Goal: Book appointment/travel/reservation

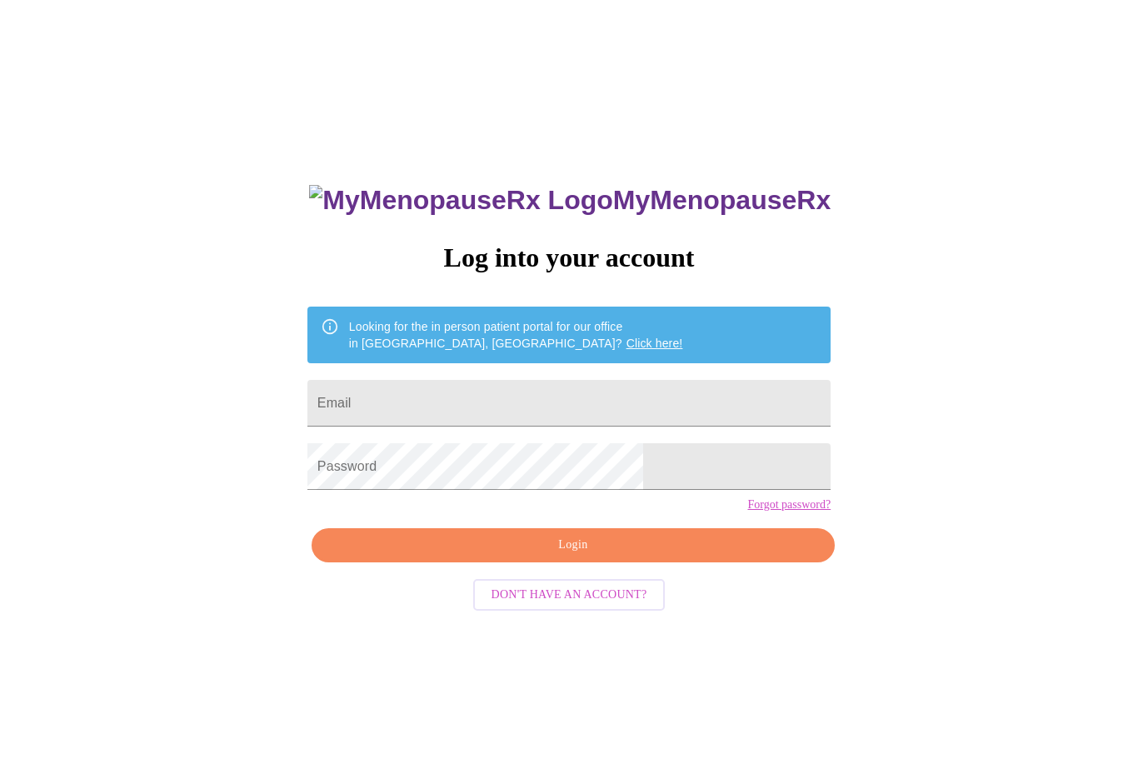
scroll to position [72, 0]
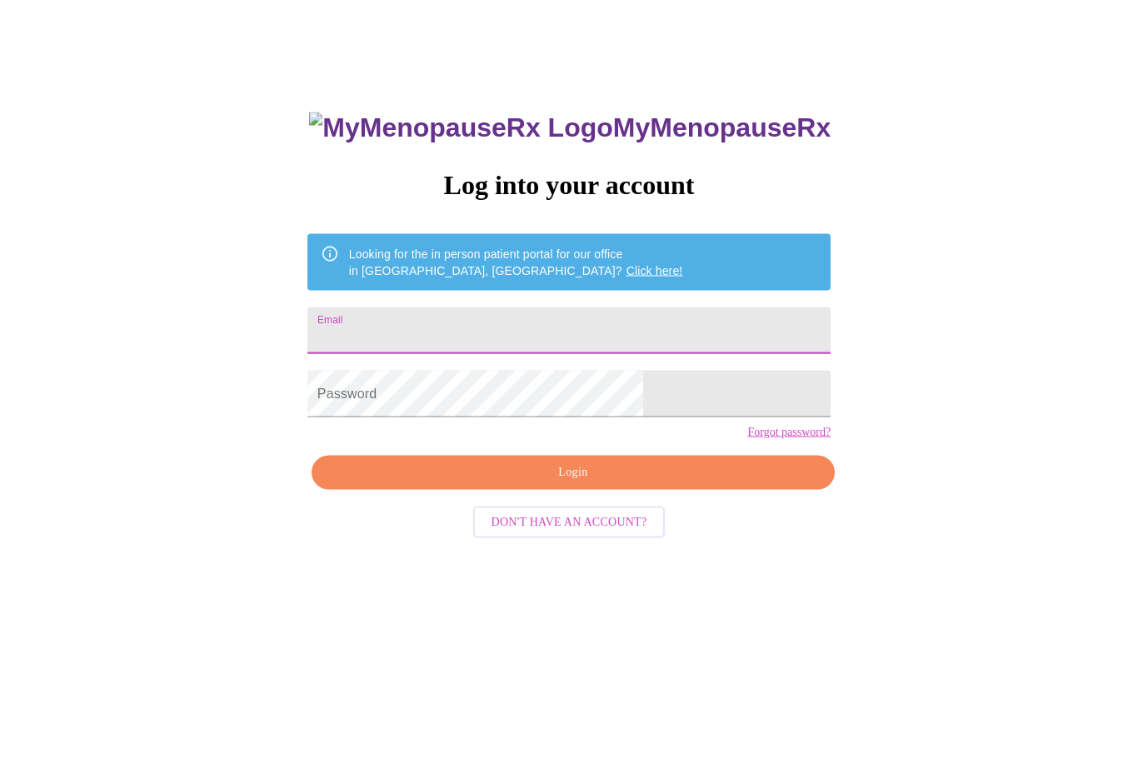
type input "[EMAIL_ADDRESS][DOMAIN_NAME]"
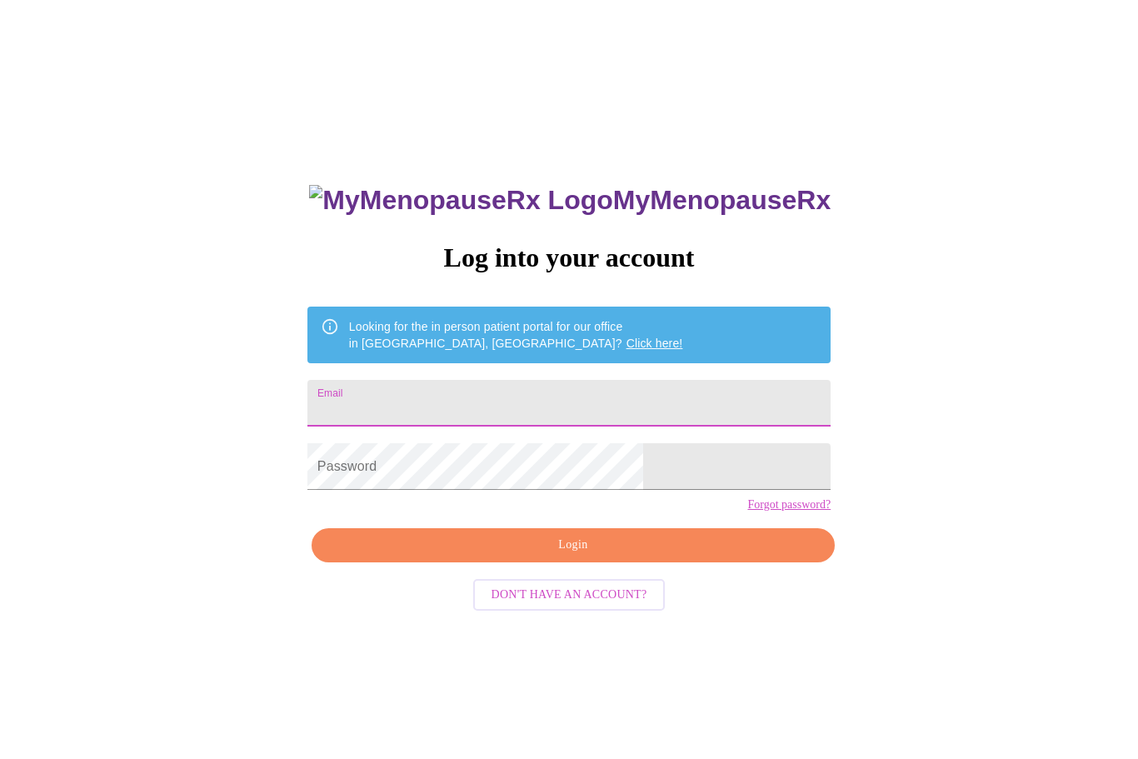
type input "[EMAIL_ADDRESS][DOMAIN_NAME]"
click at [680, 556] on span "Login" at bounding box center [573, 545] width 485 height 21
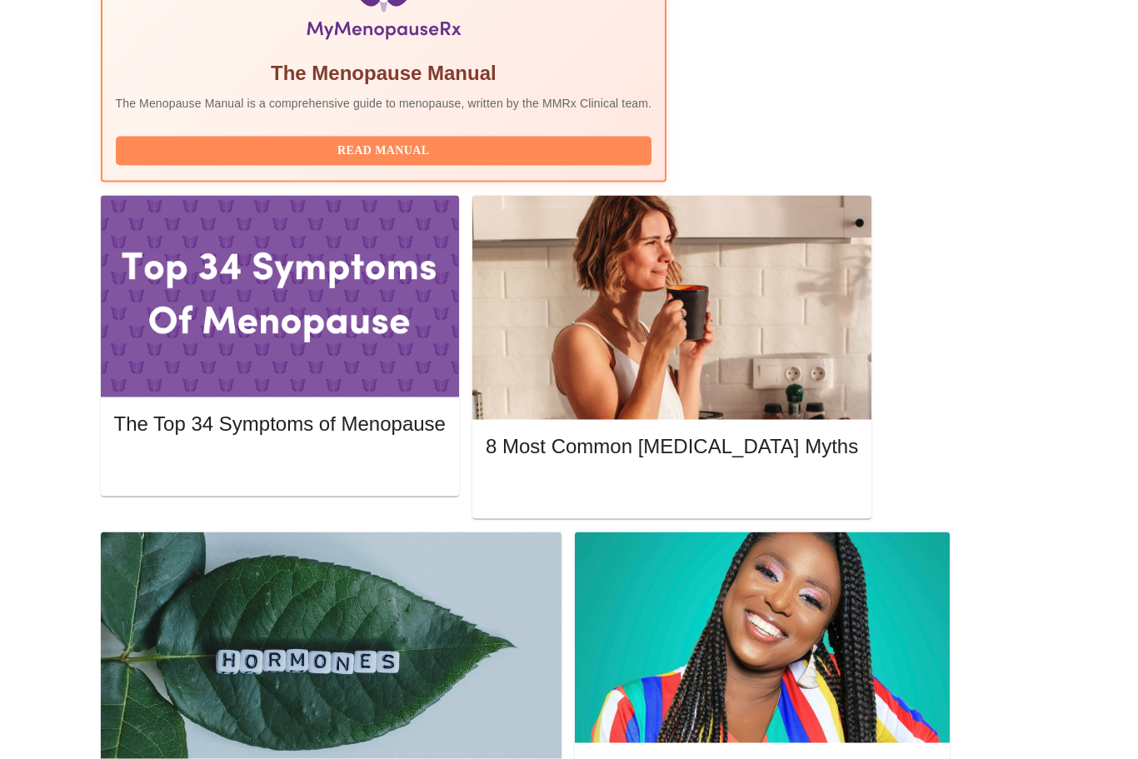
scroll to position [657, 0]
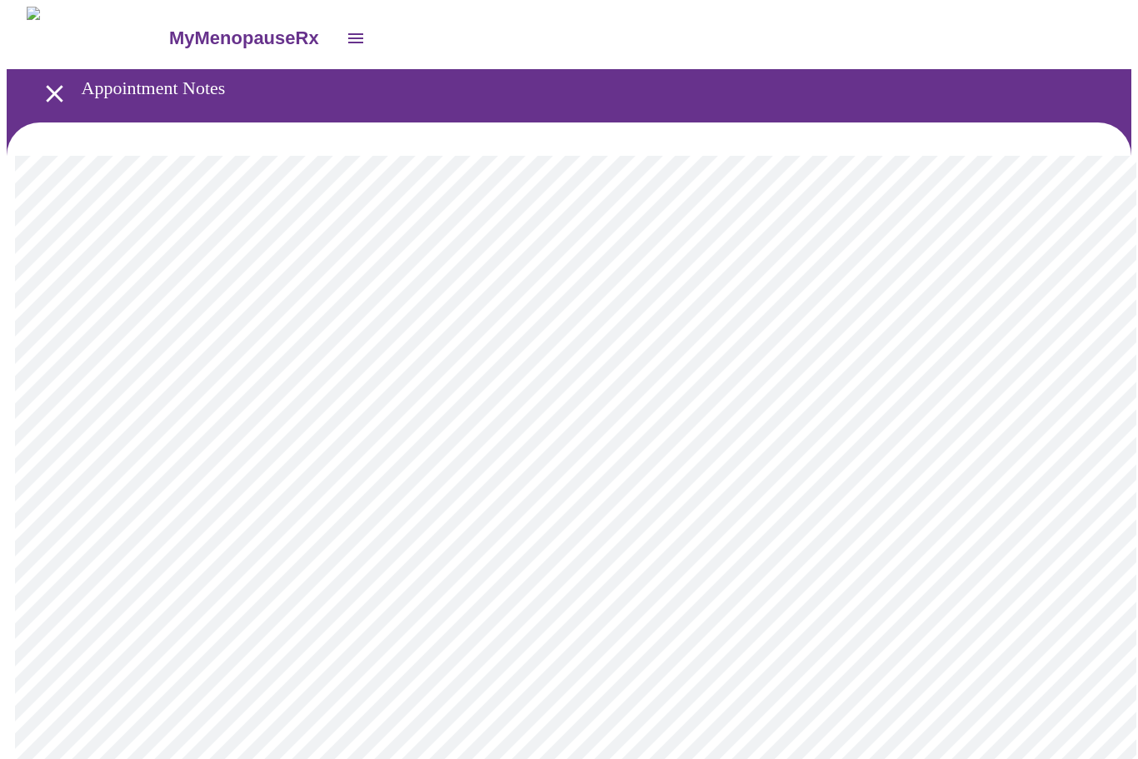
click at [50, 99] on icon "open drawer" at bounding box center [54, 93] width 29 height 29
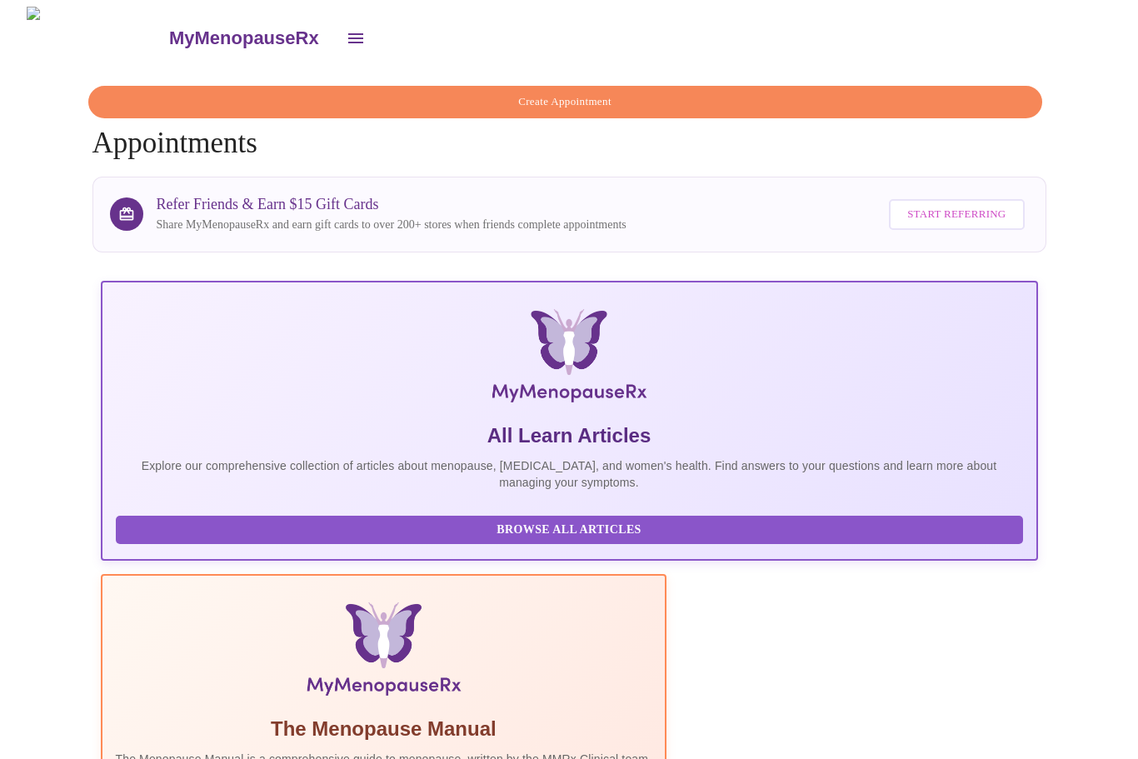
click at [813, 102] on span "Create Appointment" at bounding box center [565, 101] width 916 height 19
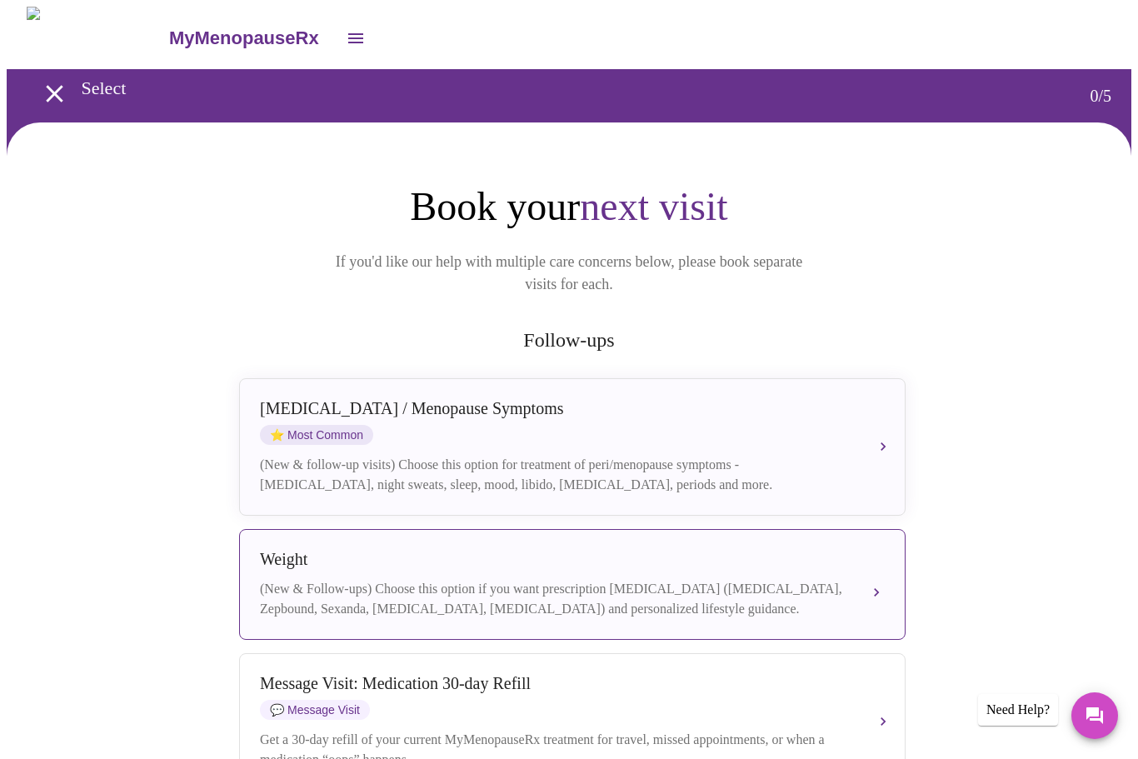
click at [835, 588] on div "(New & Follow-ups) Choose this option if you want prescription weight managemen…" at bounding box center [556, 599] width 592 height 40
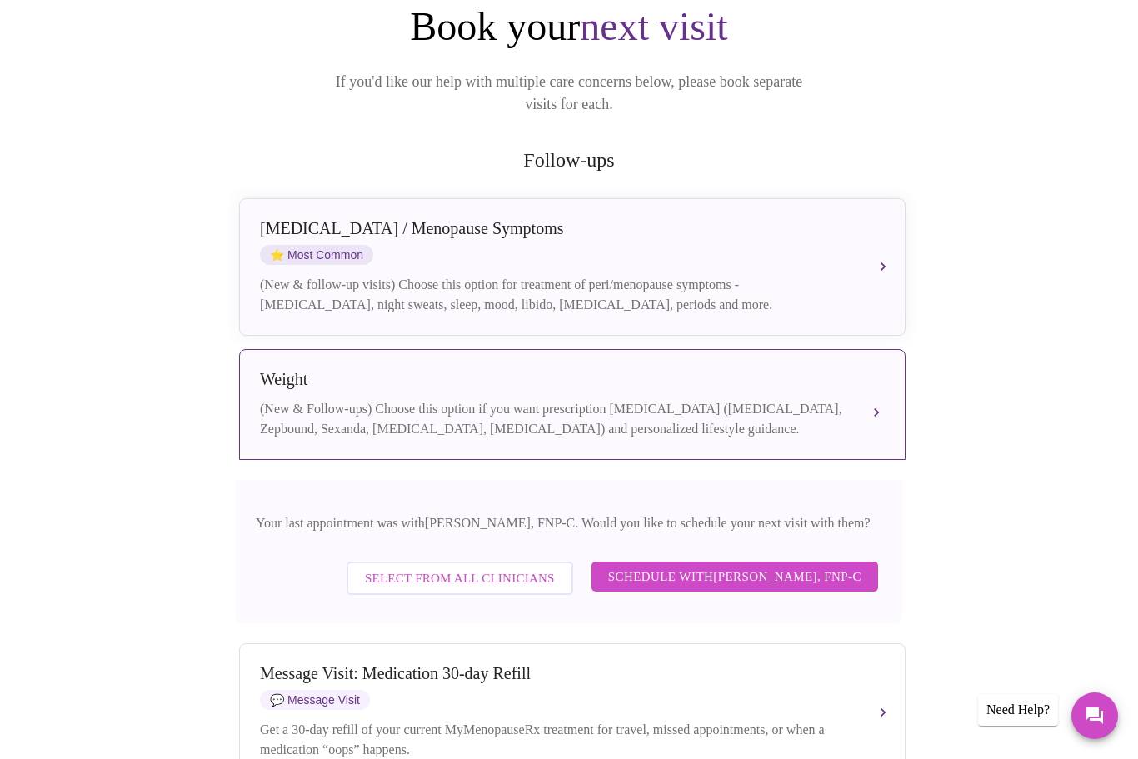
scroll to position [247, 0]
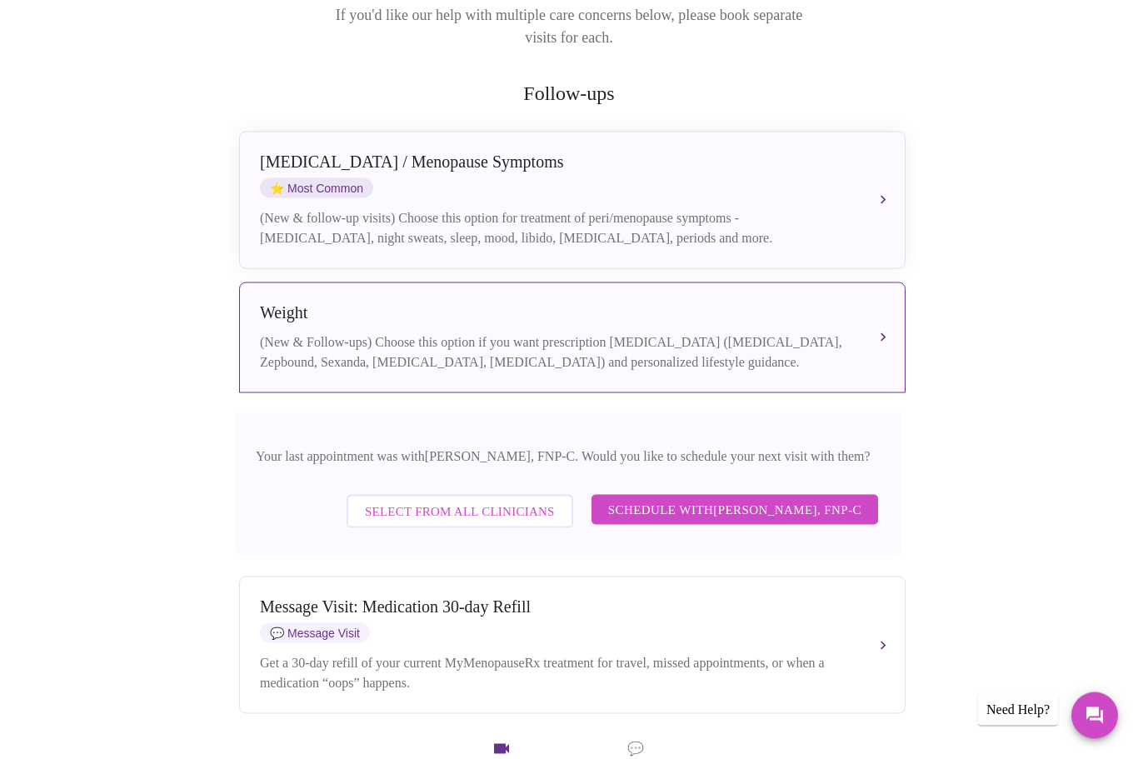
click at [837, 507] on span "Schedule with Elizabeth Hederman, FNP-C" at bounding box center [734, 510] width 253 height 22
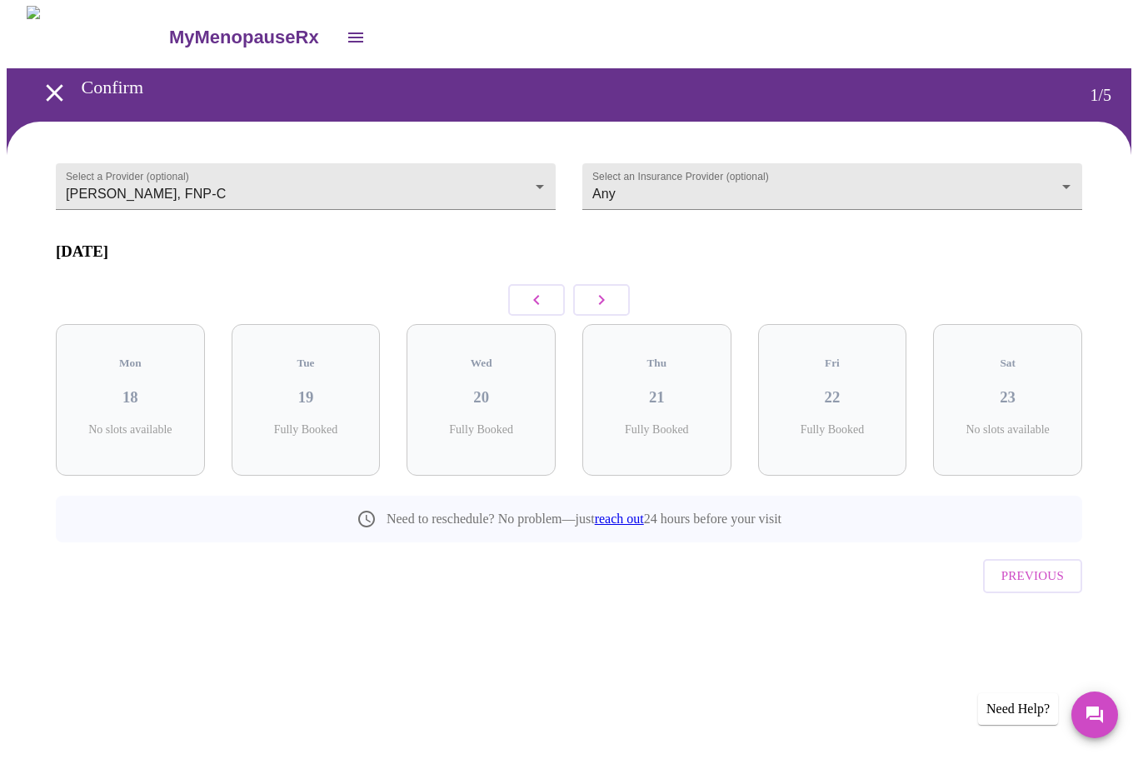
click at [616, 302] on button "button" at bounding box center [601, 301] width 57 height 32
click at [612, 310] on button "button" at bounding box center [601, 301] width 57 height 32
click at [611, 300] on icon "button" at bounding box center [602, 301] width 20 height 20
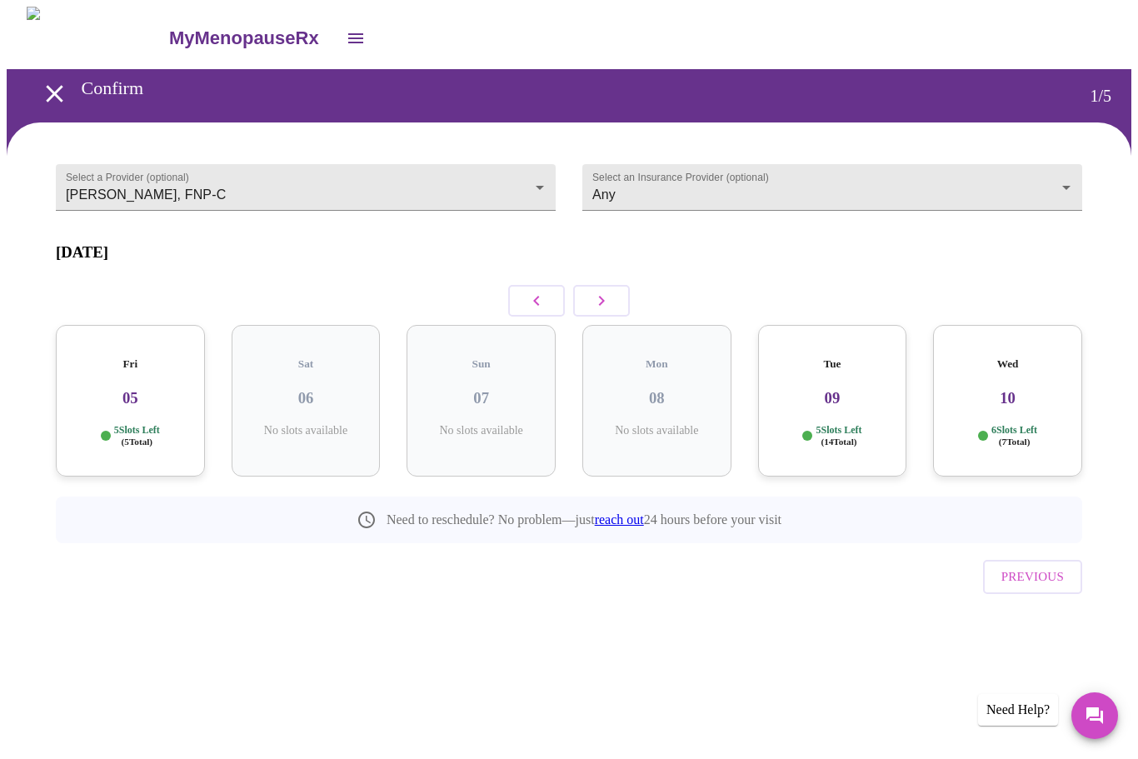
click at [855, 424] on p "5 Slots Left ( 14 Total)" at bounding box center [839, 436] width 46 height 24
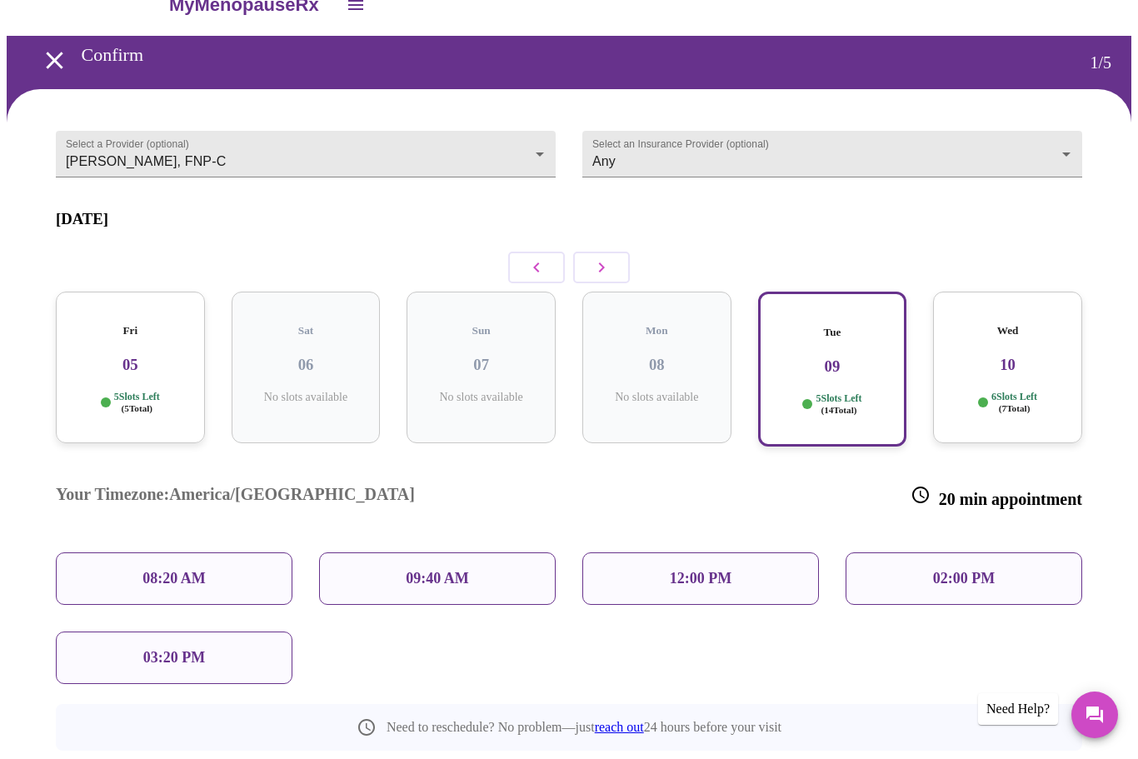
click at [1044, 392] on div "6 Slots Left ( 7 Total)" at bounding box center [1007, 404] width 122 height 24
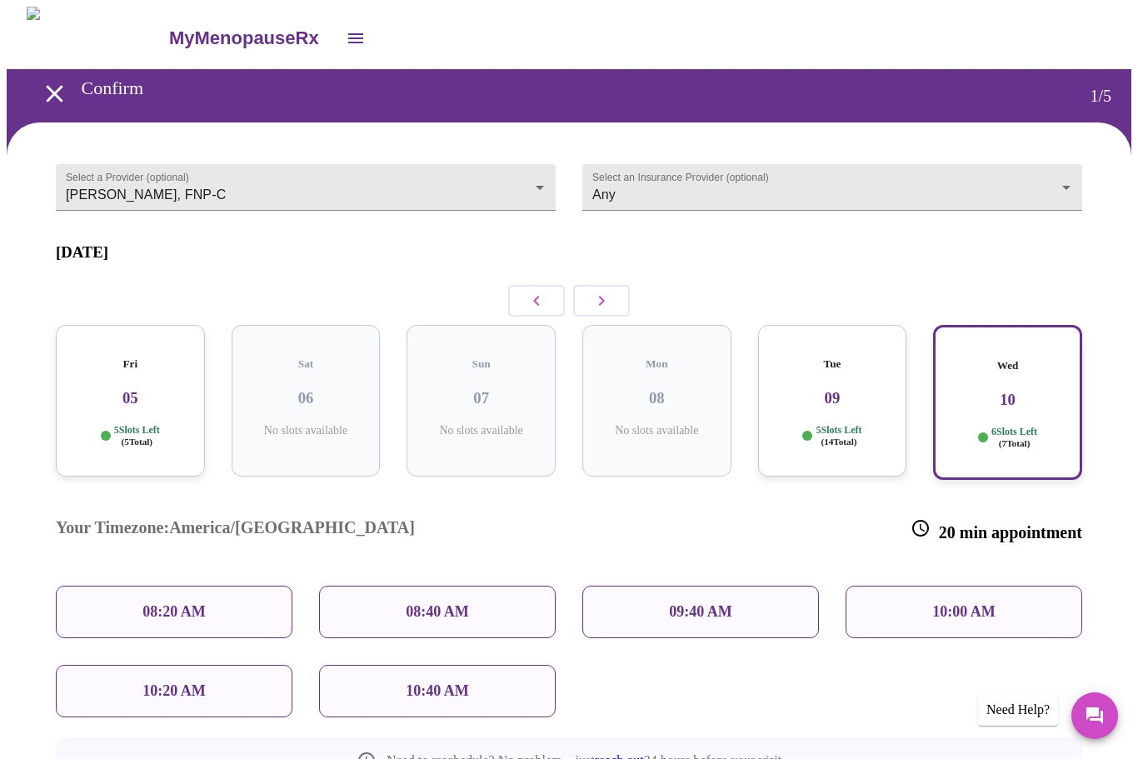
click at [606, 296] on icon "button" at bounding box center [602, 301] width 20 height 20
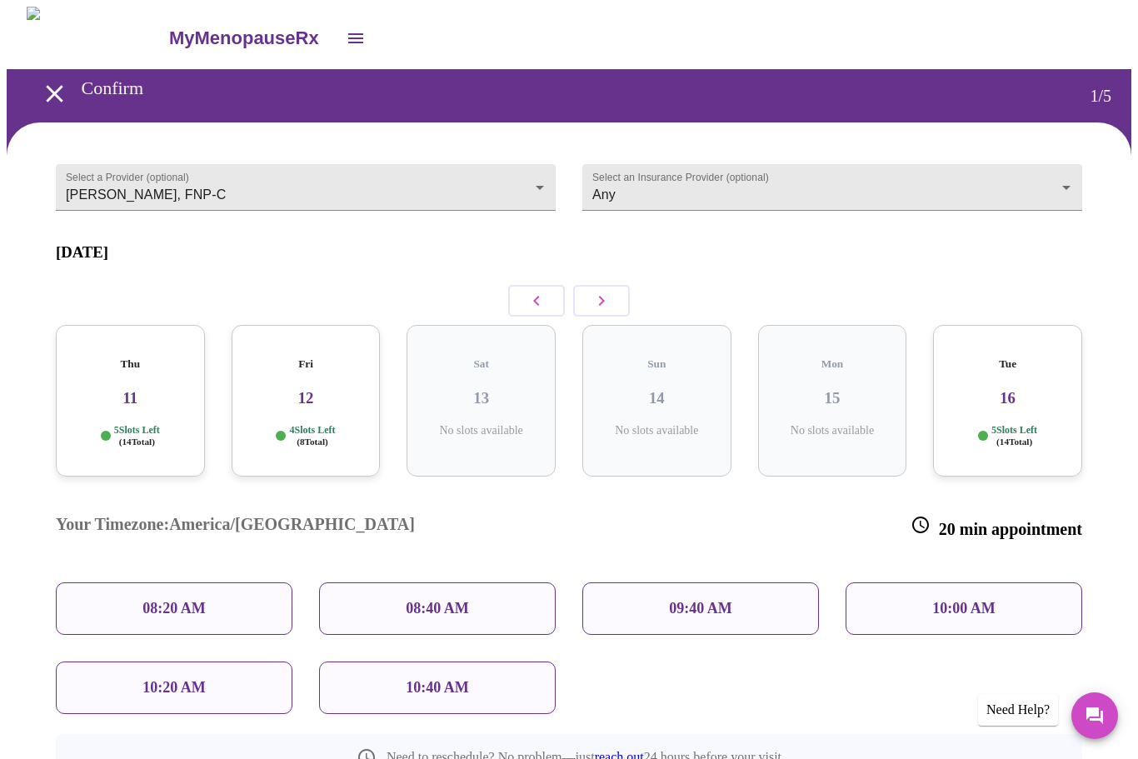
click at [174, 389] on h3 "11" at bounding box center [130, 398] width 122 height 18
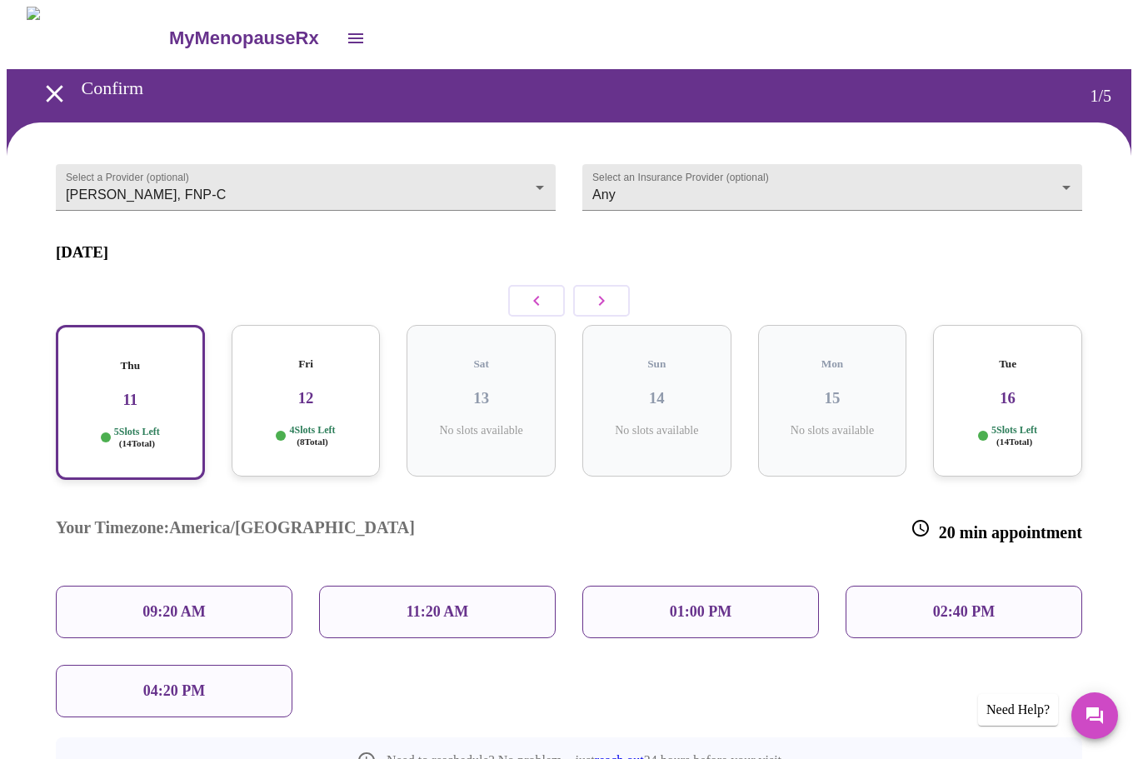
click at [367, 362] on div "Fri 12 4 Slots Left ( 8 Total)" at bounding box center [306, 401] width 149 height 152
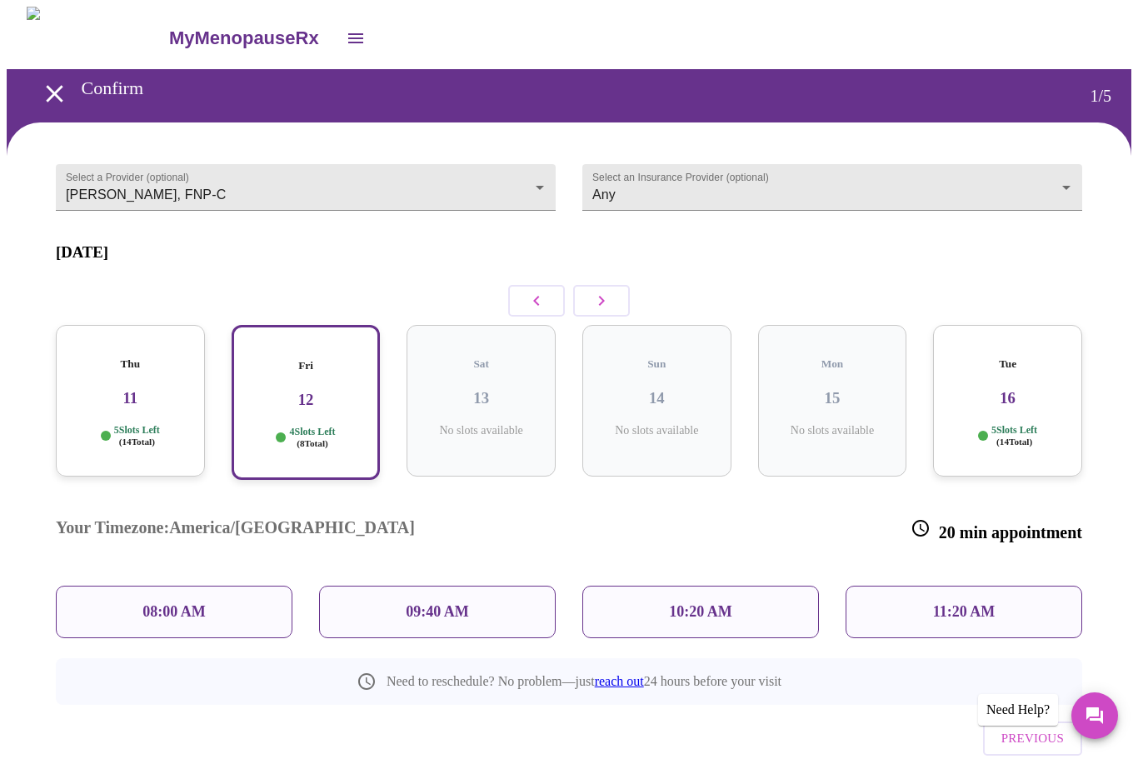
click at [174, 389] on h3 "11" at bounding box center [130, 398] width 122 height 18
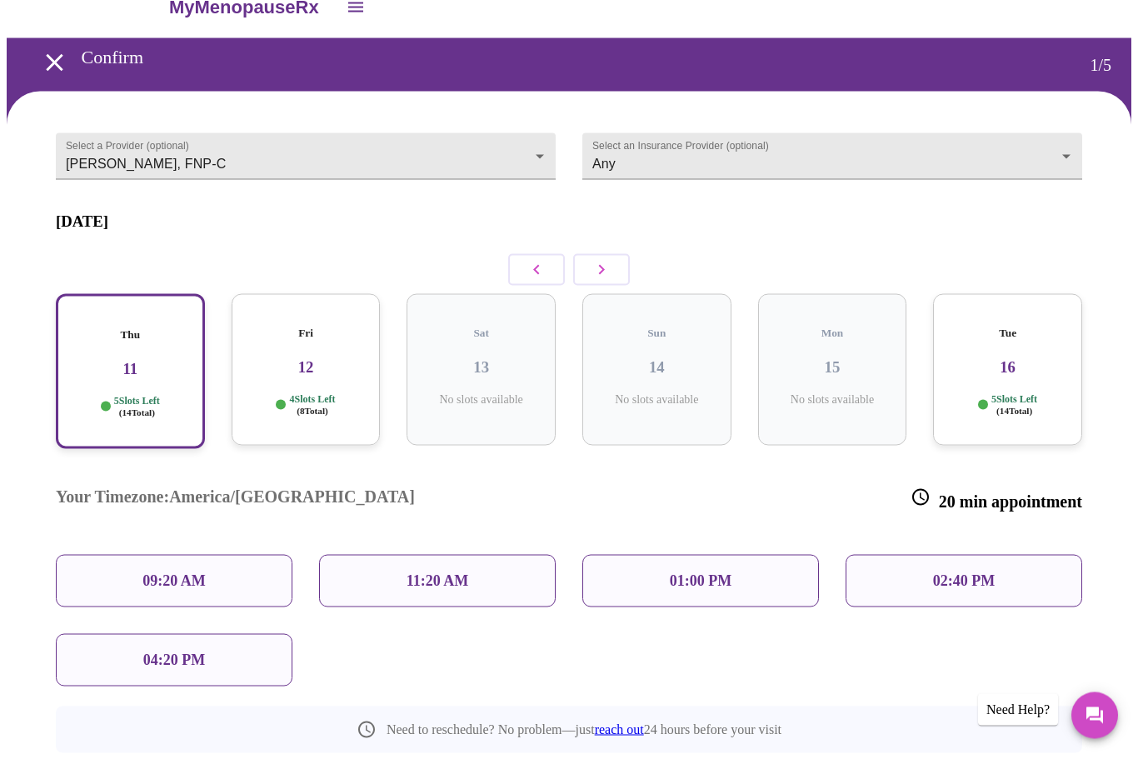
scroll to position [32, 0]
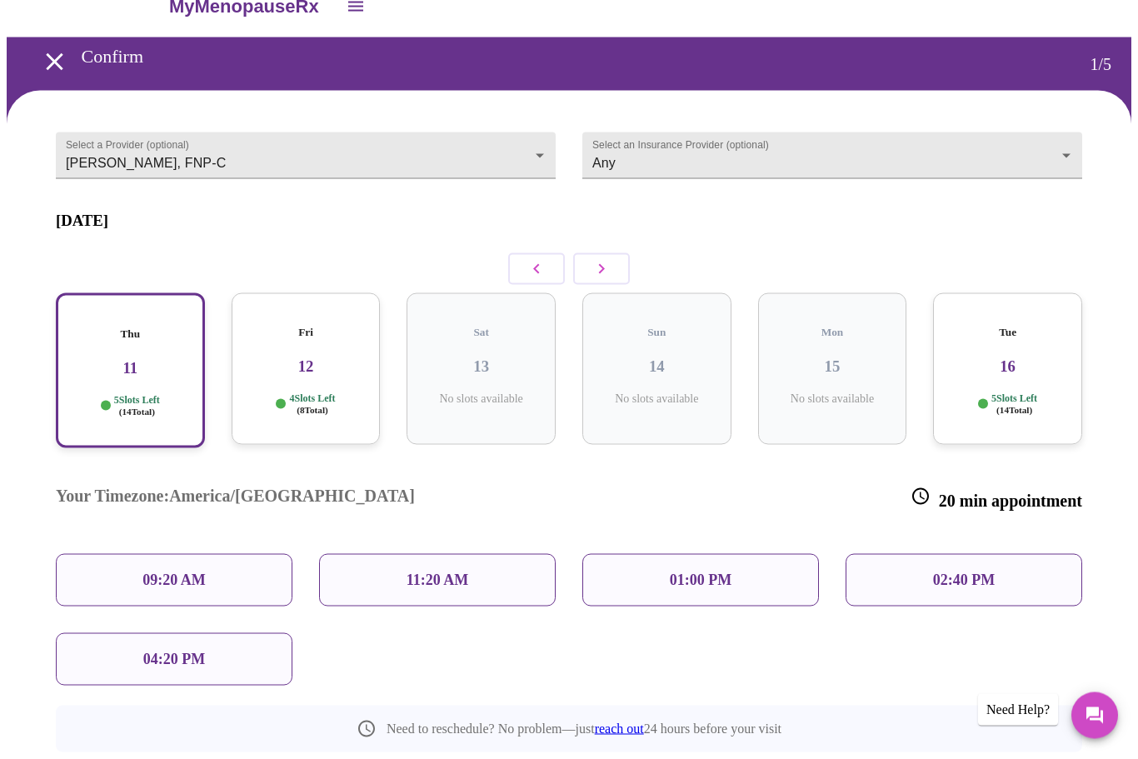
click at [537, 259] on icon "button" at bounding box center [537, 269] width 20 height 20
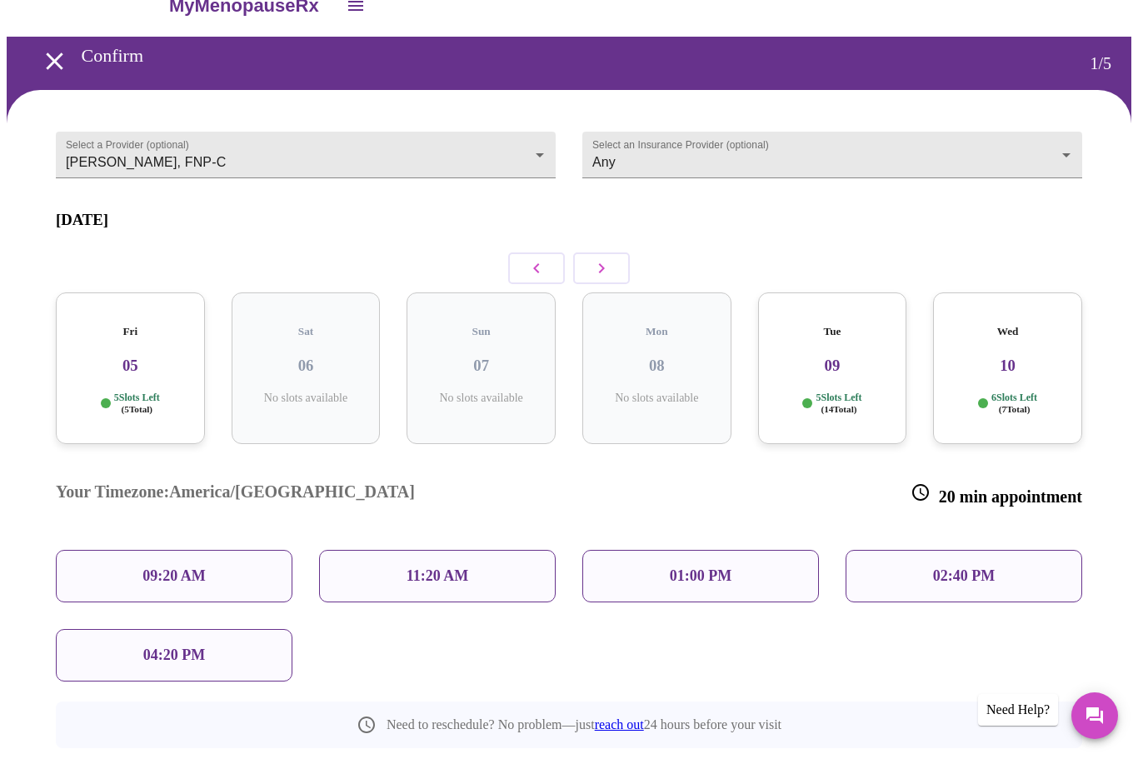
click at [847, 392] on p "5 Slots Left ( 14 Total)" at bounding box center [839, 404] width 46 height 24
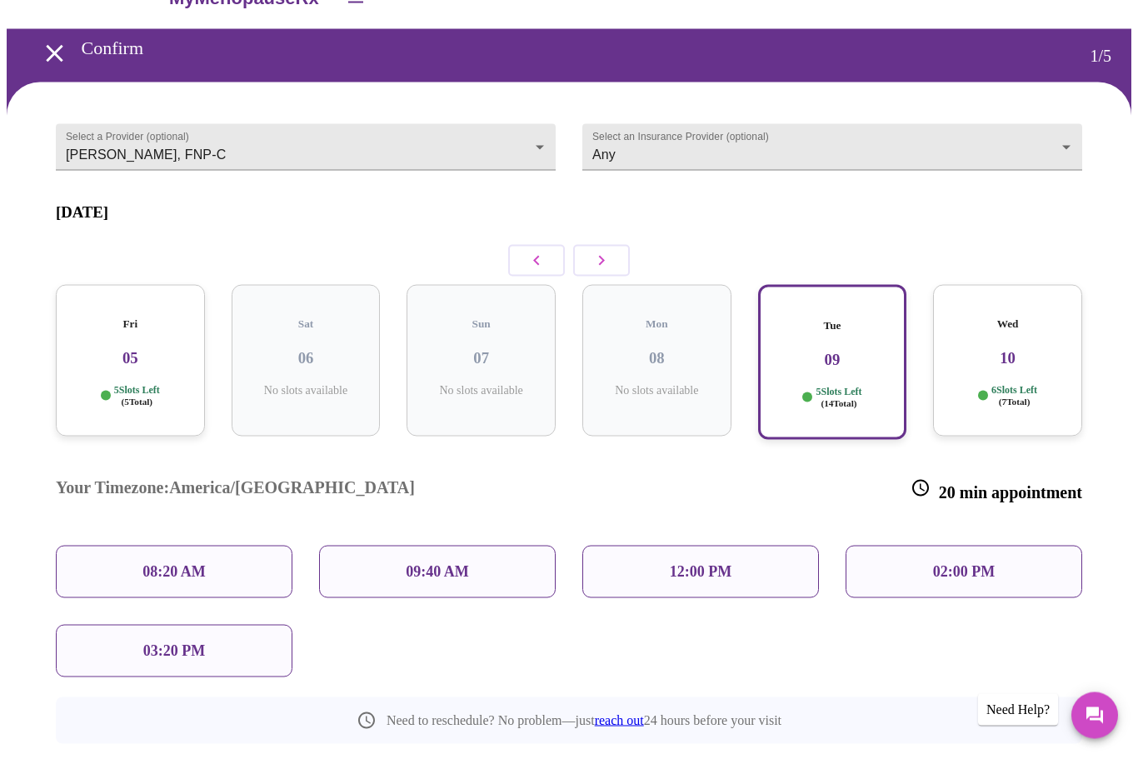
scroll to position [48, 0]
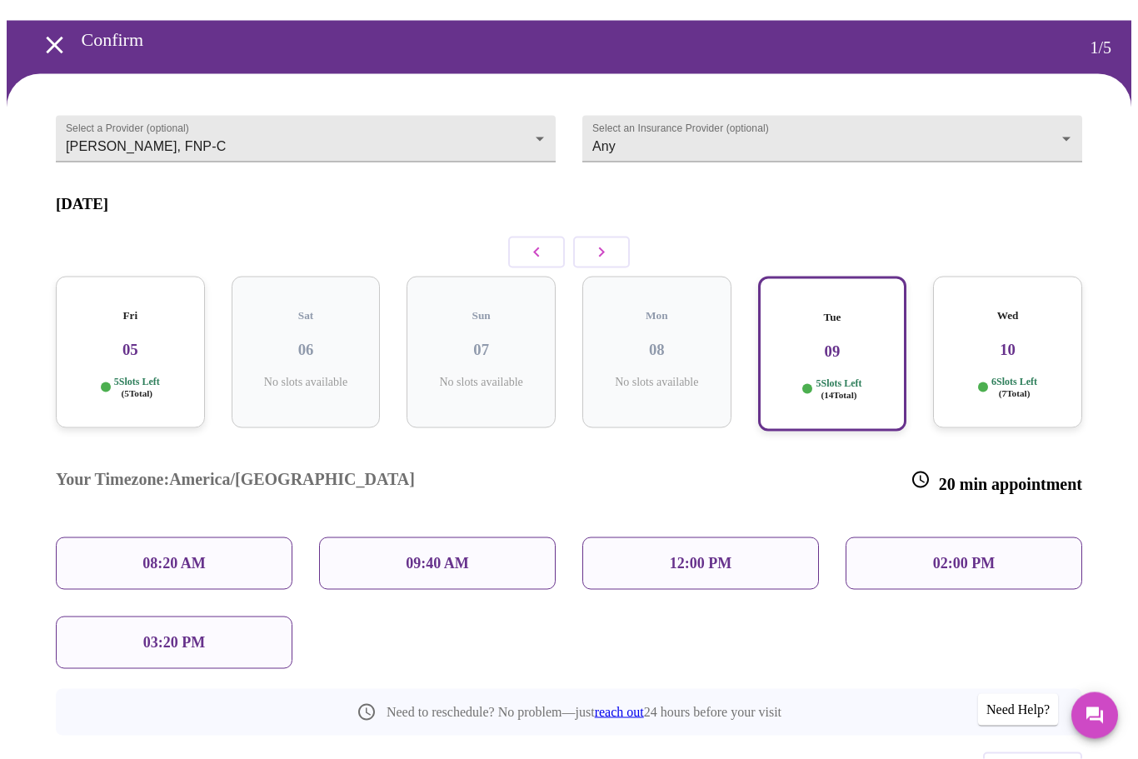
click at [203, 555] on p "08:20 AM" at bounding box center [173, 563] width 63 height 17
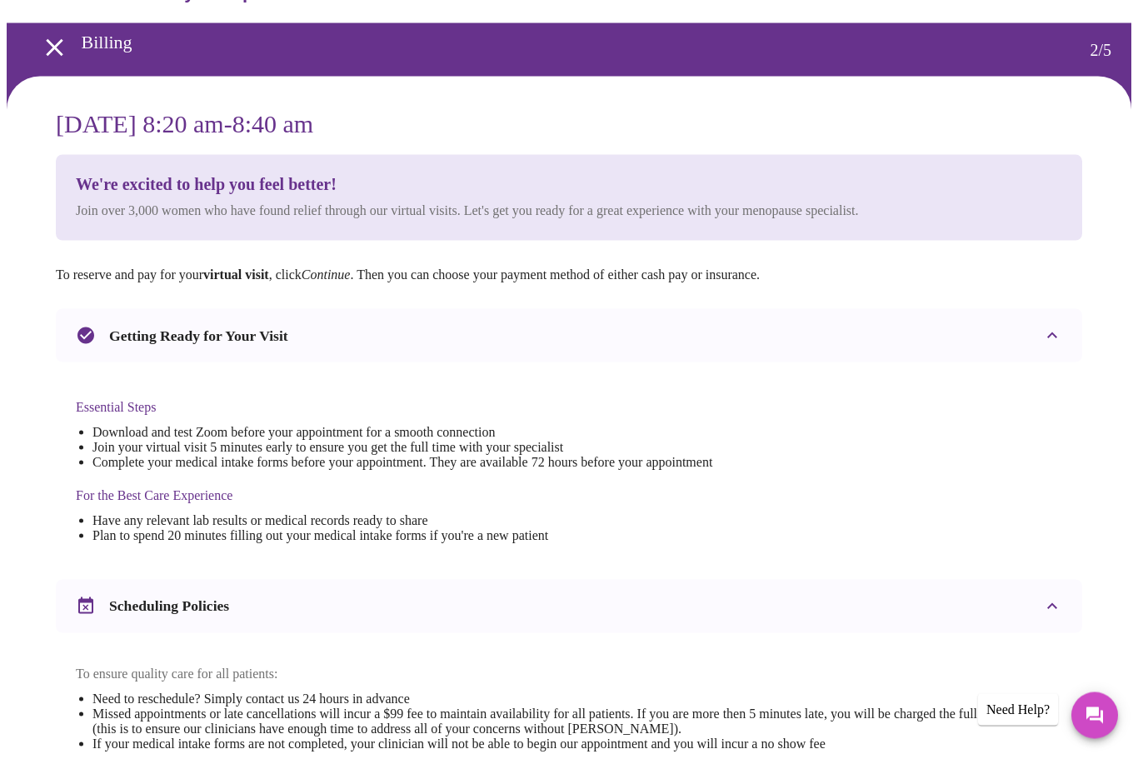
scroll to position [39, 0]
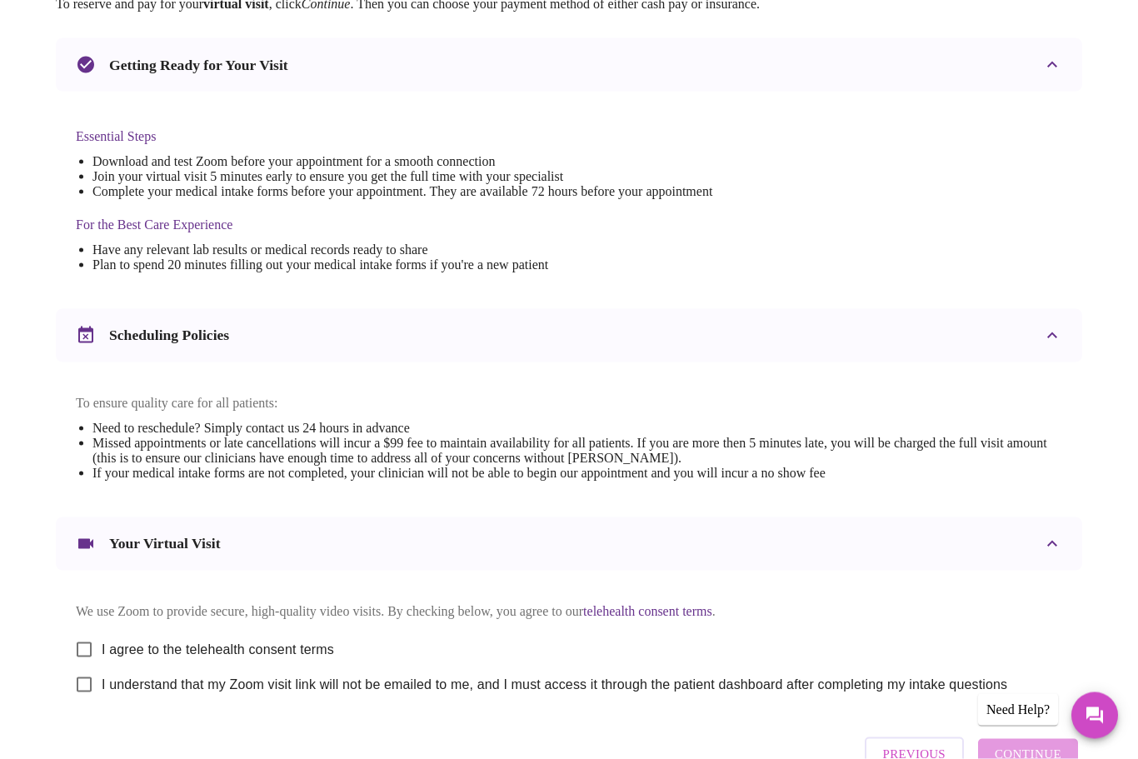
scroll to position [381, 0]
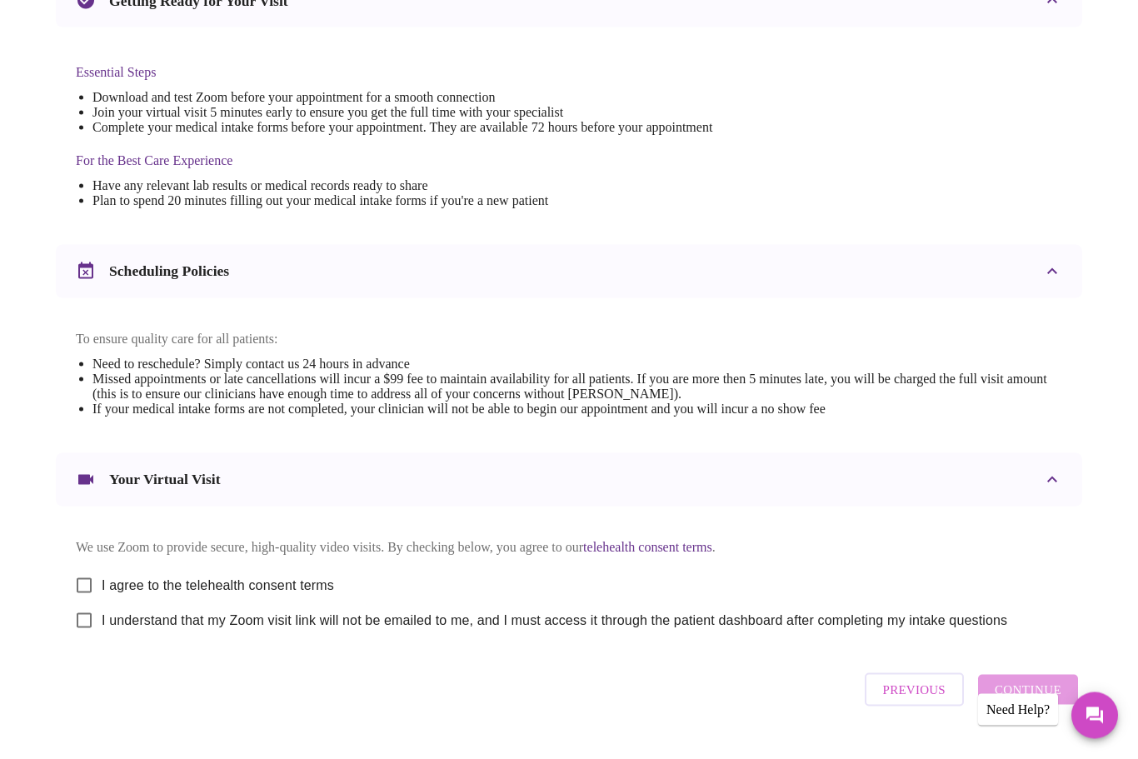
click at [923, 701] on span "Previous" at bounding box center [914, 690] width 62 height 22
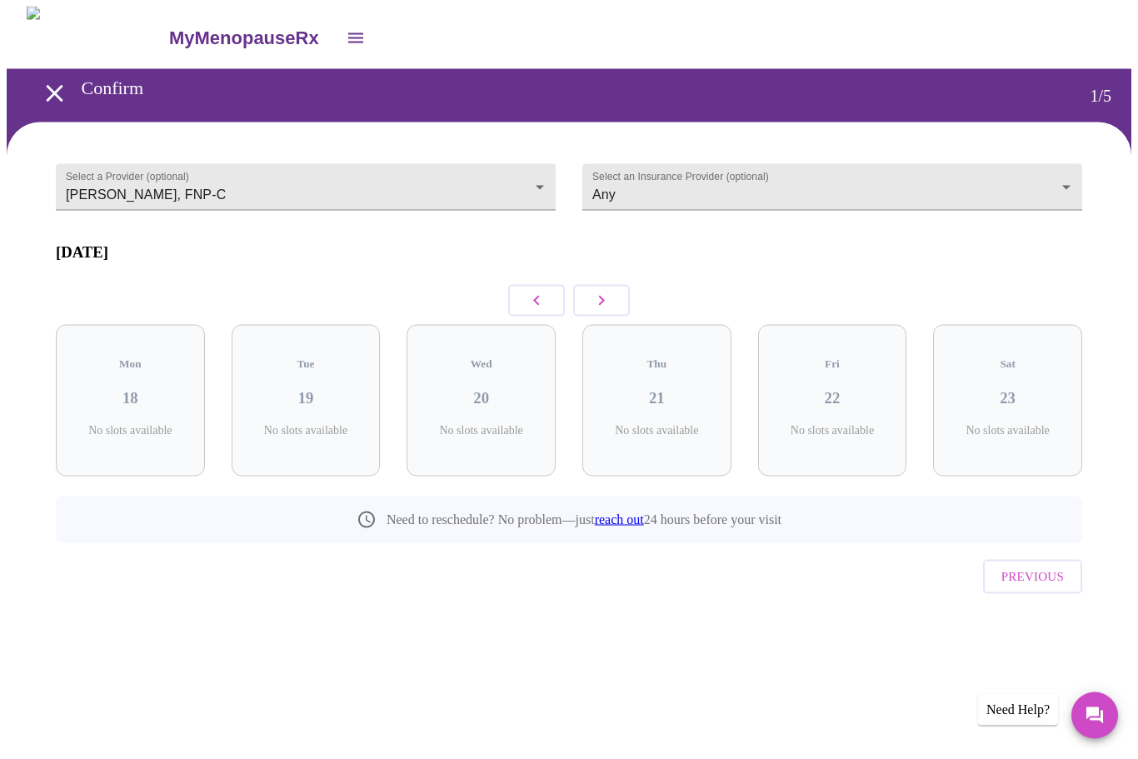
scroll to position [0, 0]
click at [601, 300] on icon "button" at bounding box center [602, 301] width 20 height 20
click at [613, 298] on button "button" at bounding box center [601, 301] width 57 height 32
click at [613, 299] on button "button" at bounding box center [601, 301] width 57 height 32
click at [1011, 424] on p "6 Slots Left ( 7 Total)" at bounding box center [1014, 436] width 46 height 24
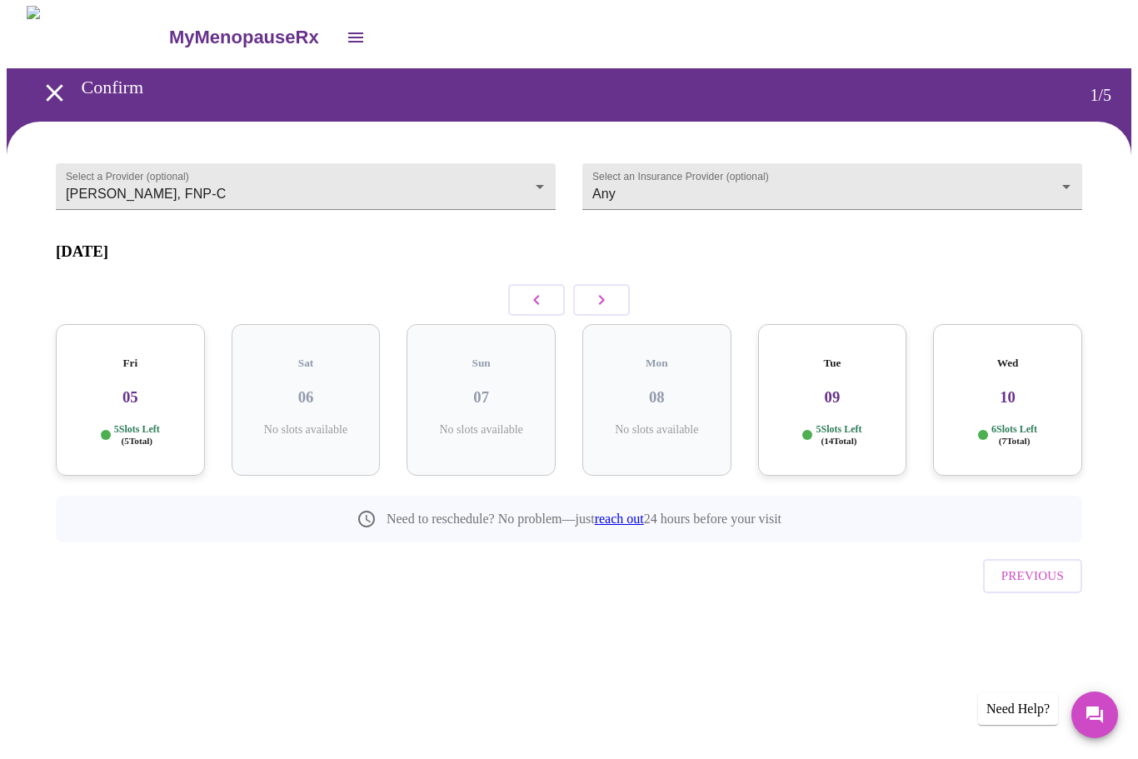
scroll to position [1, 0]
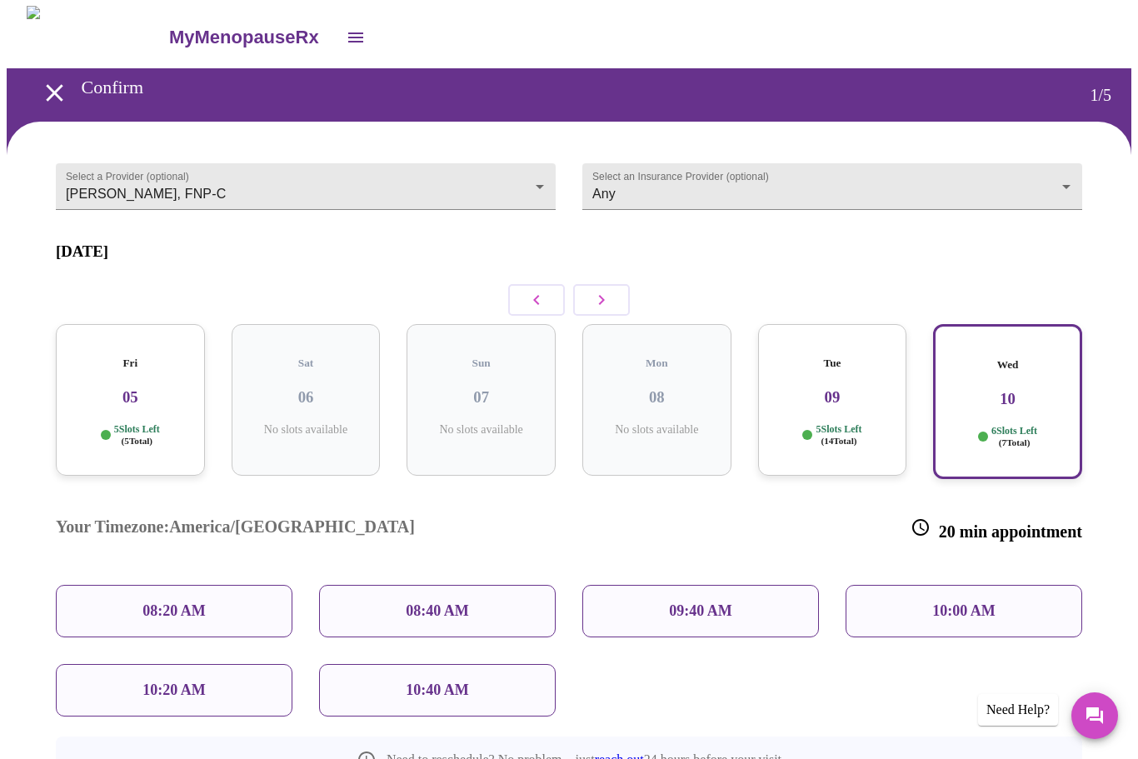
click at [843, 423] on p "5 Slots Left ( 14 Total)" at bounding box center [839, 435] width 46 height 24
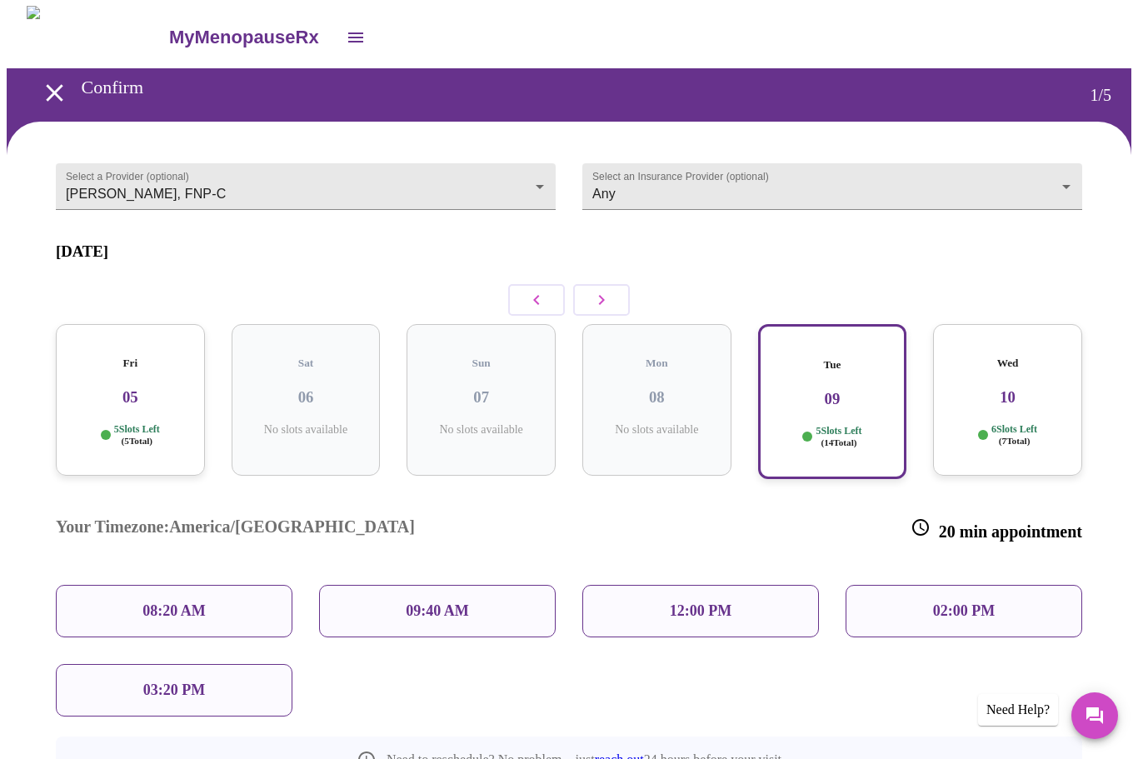
click at [222, 585] on div "08:20 AM" at bounding box center [174, 611] width 237 height 52
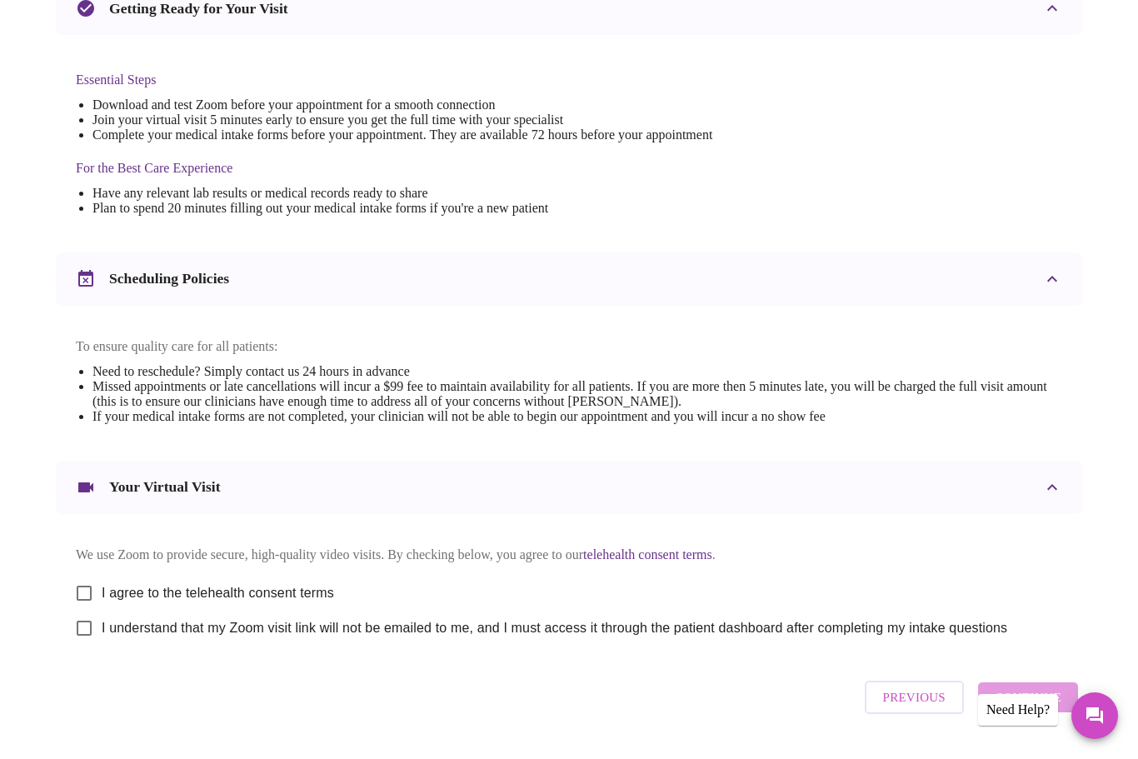
scroll to position [381, 0]
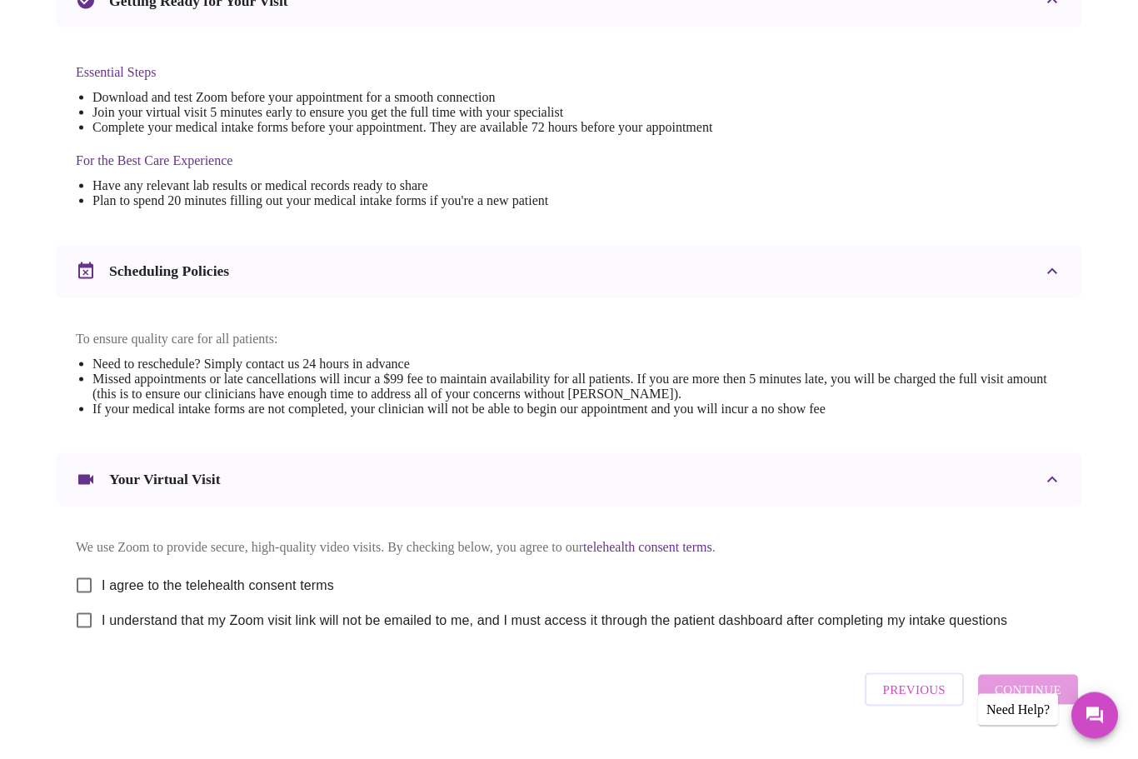
click at [85, 602] on input "I agree to the telehealth consent terms" at bounding box center [84, 585] width 35 height 35
checkbox input "true"
click at [92, 638] on input "I understand that my Zoom visit link will not be emailed to me, and I must acce…" at bounding box center [84, 620] width 35 height 35
checkbox input "true"
click at [1051, 701] on span "Continue" at bounding box center [1028, 690] width 67 height 22
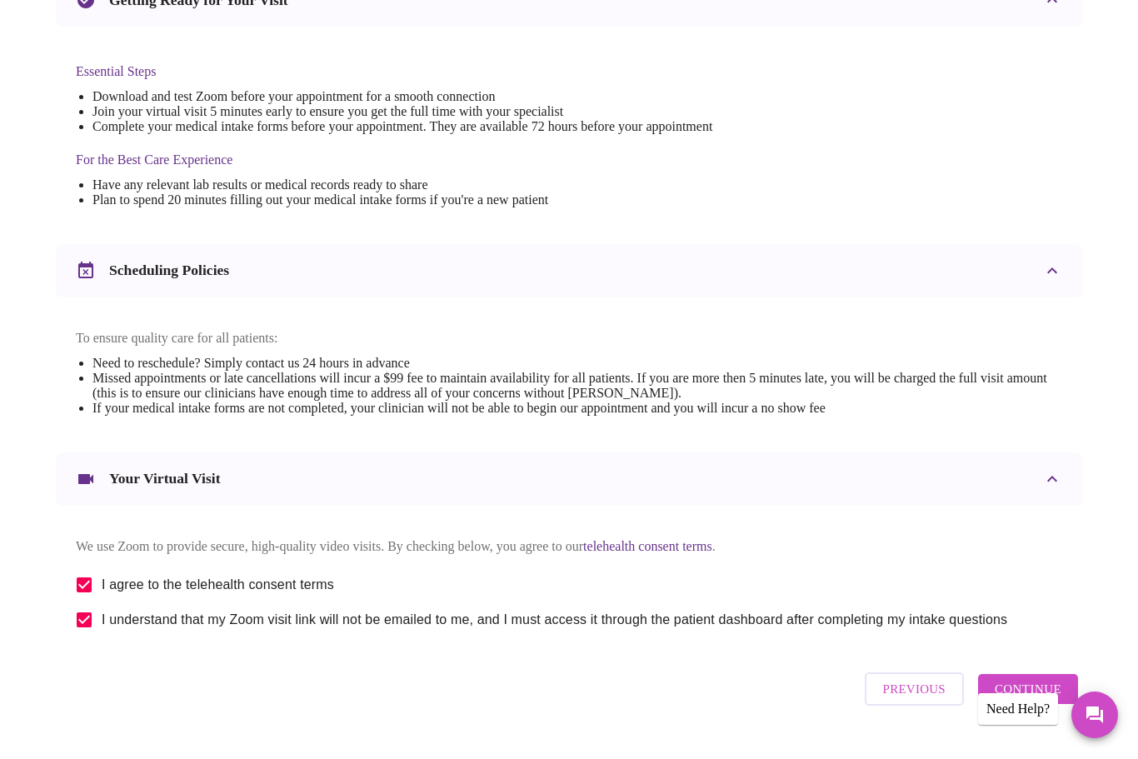
scroll to position [0, 0]
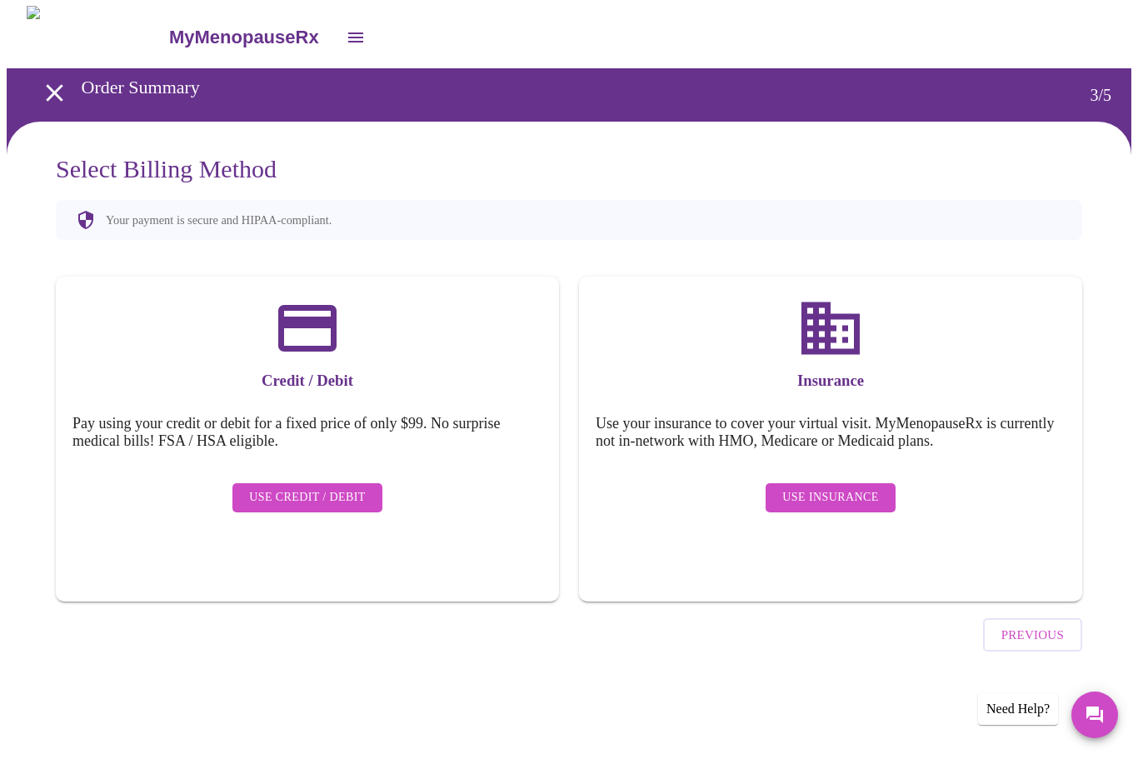
click at [859, 488] on span "Use Insurance" at bounding box center [830, 498] width 96 height 21
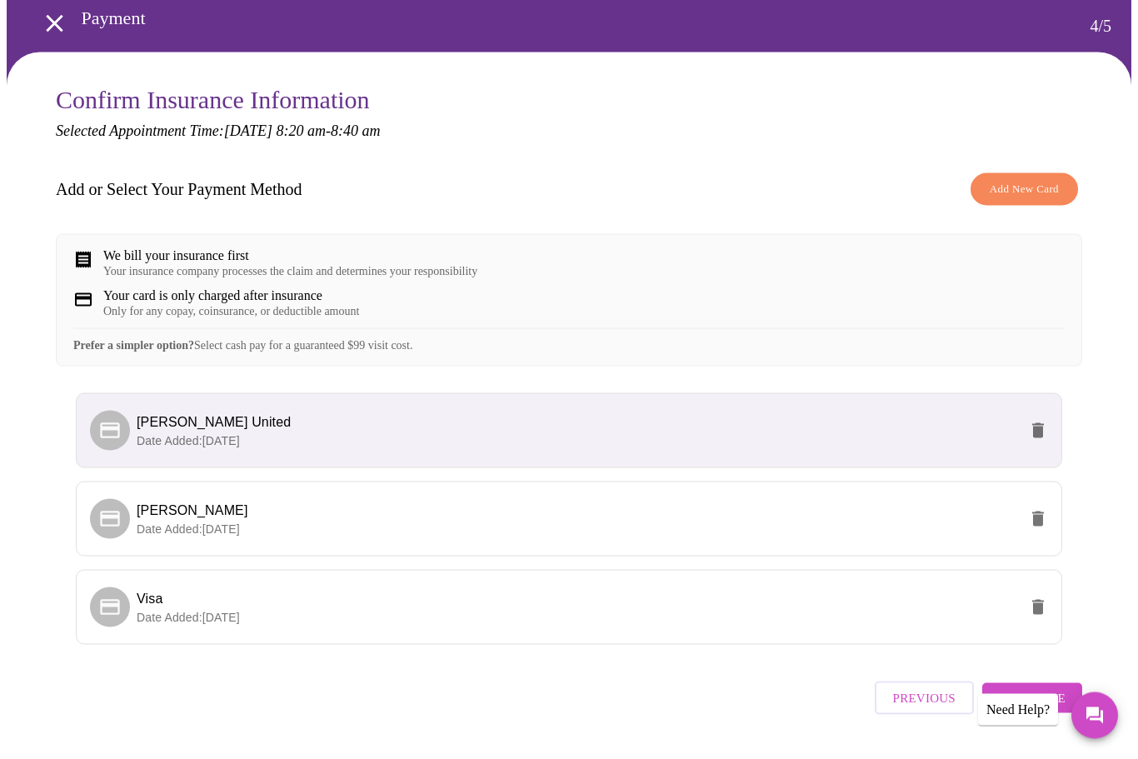
scroll to position [75, 0]
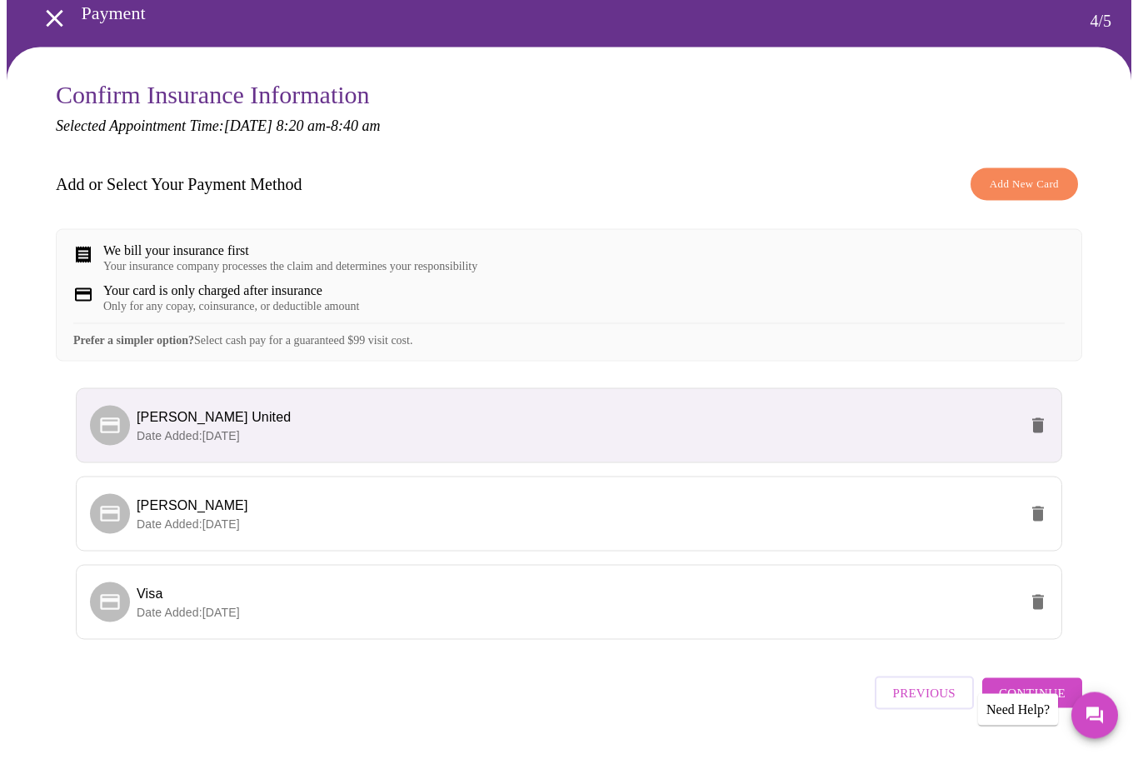
click at [1036, 704] on span "Continue" at bounding box center [1032, 693] width 67 height 22
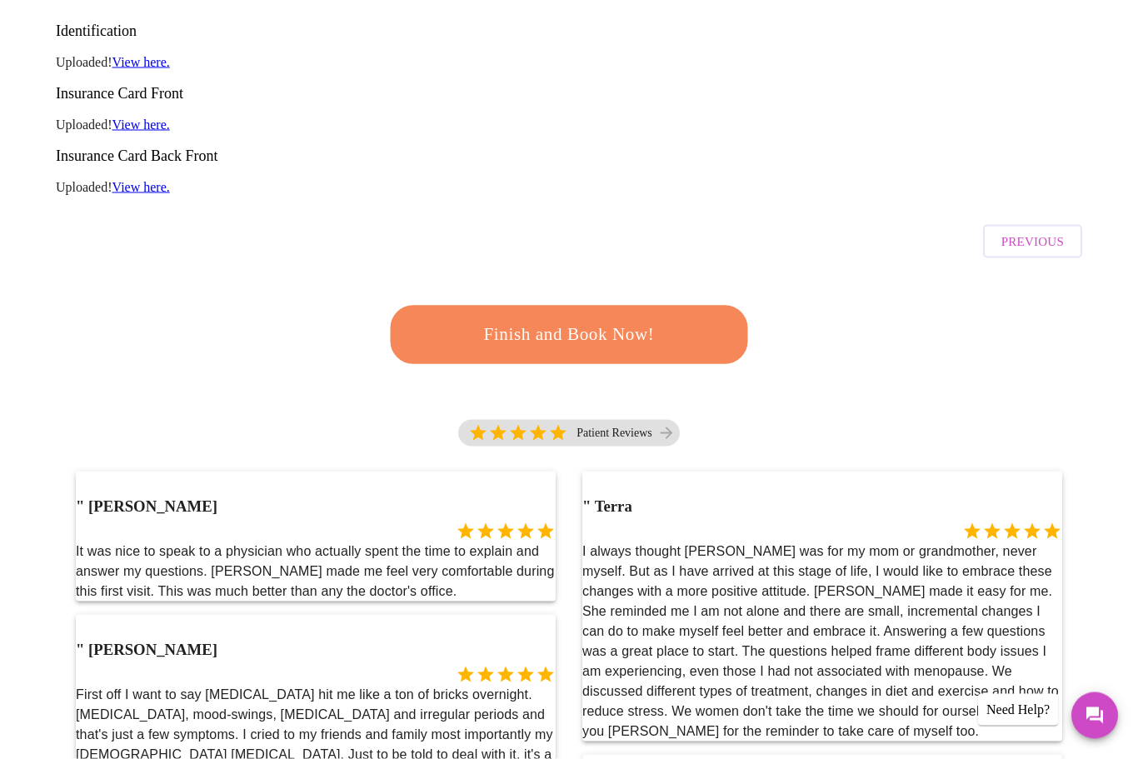
scroll to position [290, 0]
click at [667, 320] on span "Finish and Book Now!" at bounding box center [569, 335] width 308 height 31
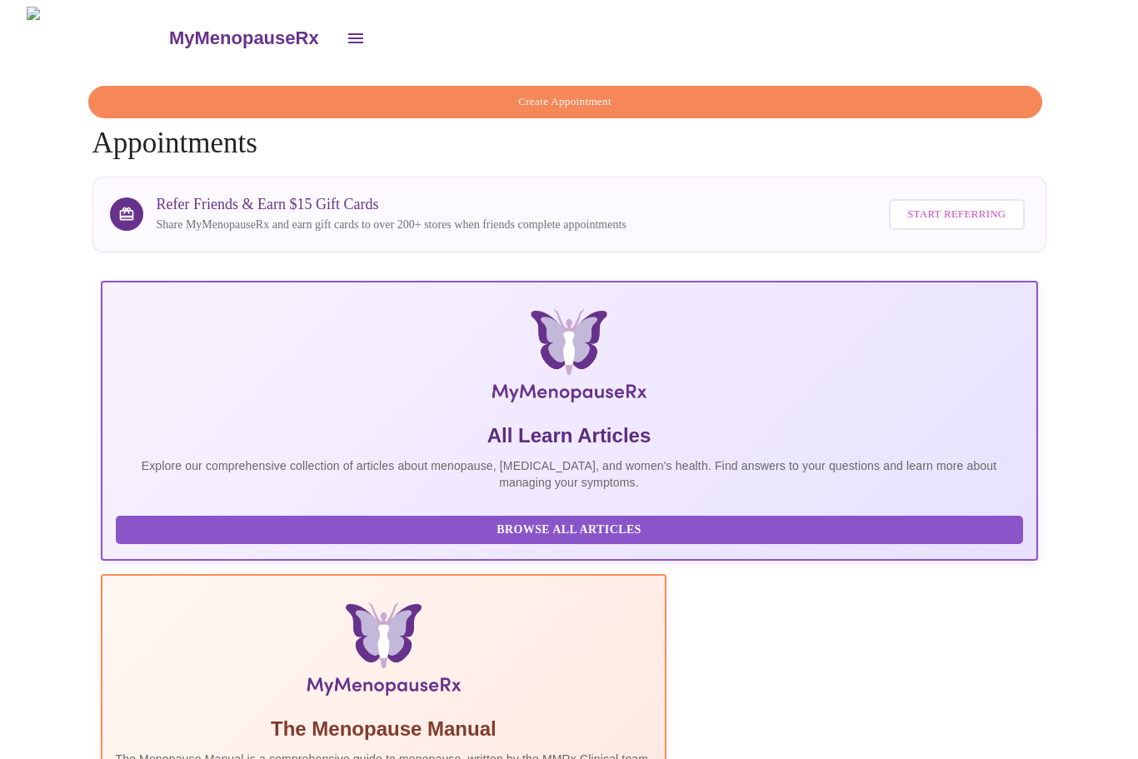
click at [346, 37] on icon "open drawer" at bounding box center [356, 38] width 20 height 20
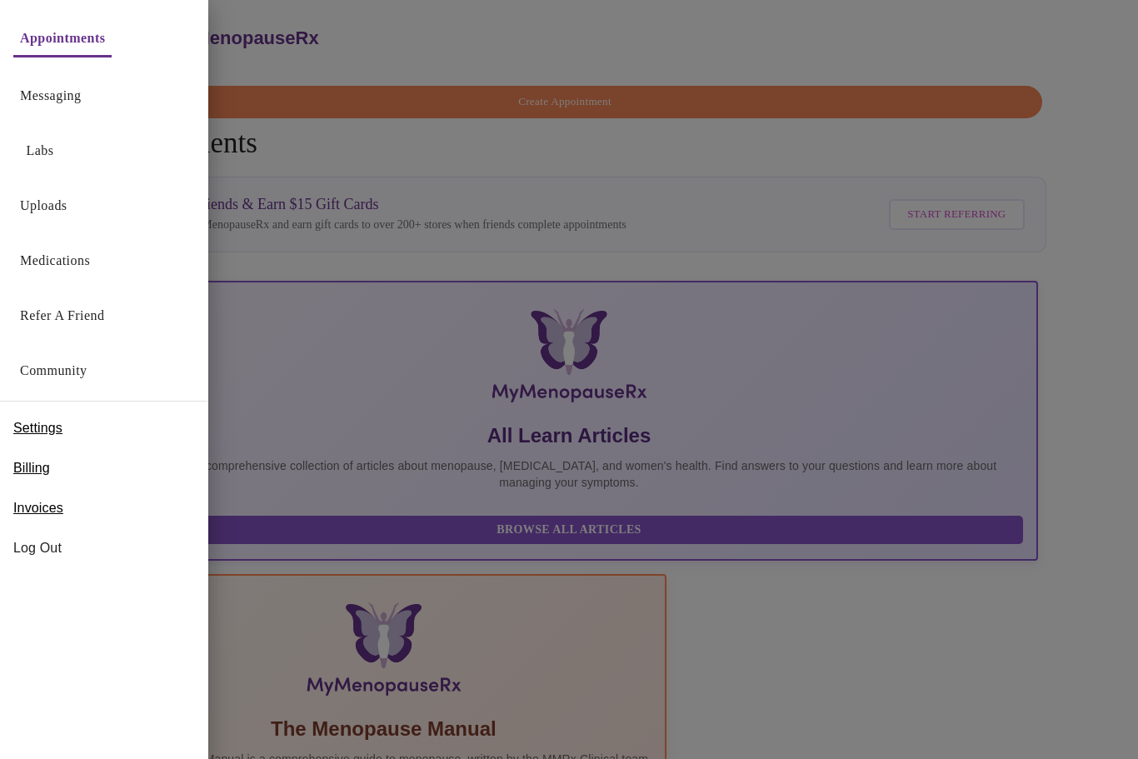
click at [60, 557] on span "Log Out" at bounding box center [104, 548] width 182 height 20
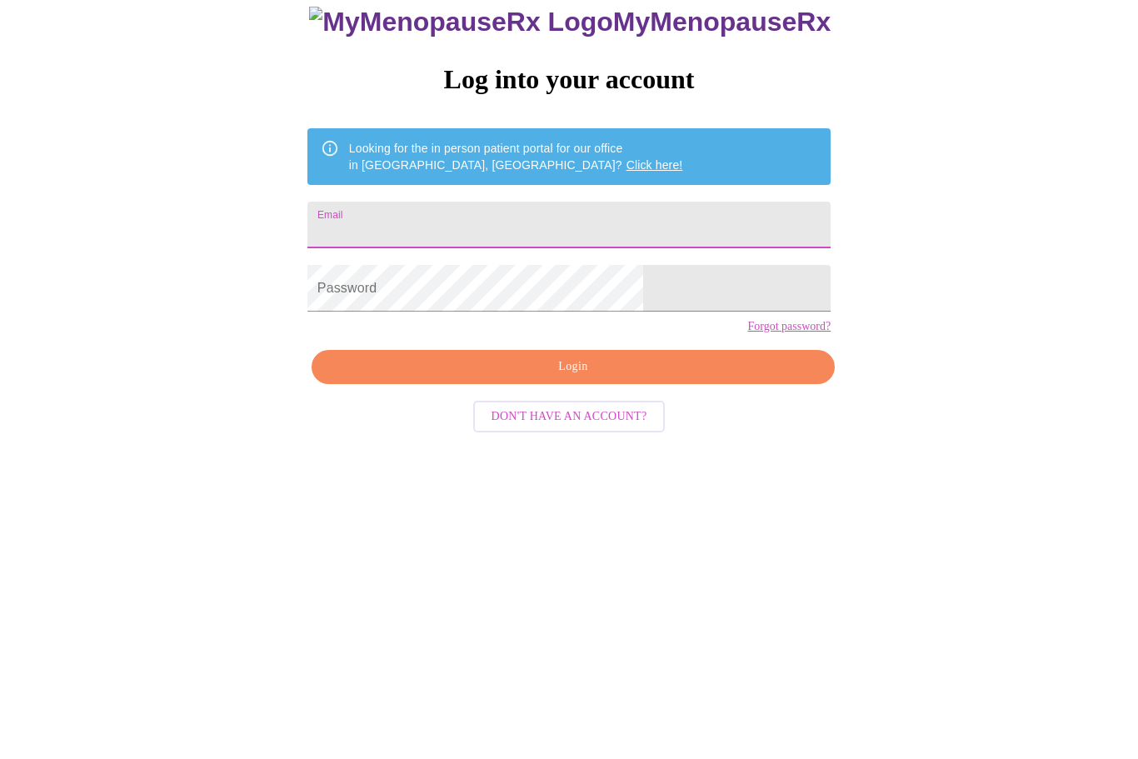
type input "selvaggipat@comcast.net"
type input "[EMAIL_ADDRESS][DOMAIN_NAME]"
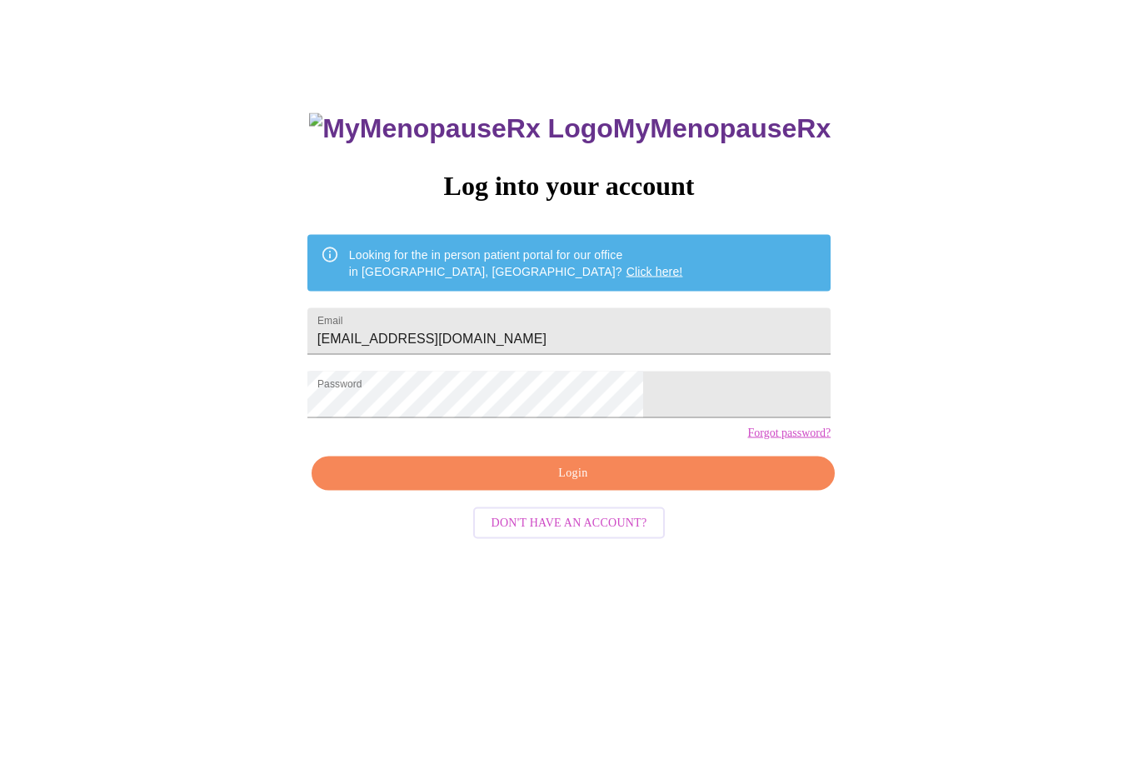
click at [659, 491] on button "Login" at bounding box center [573, 474] width 523 height 34
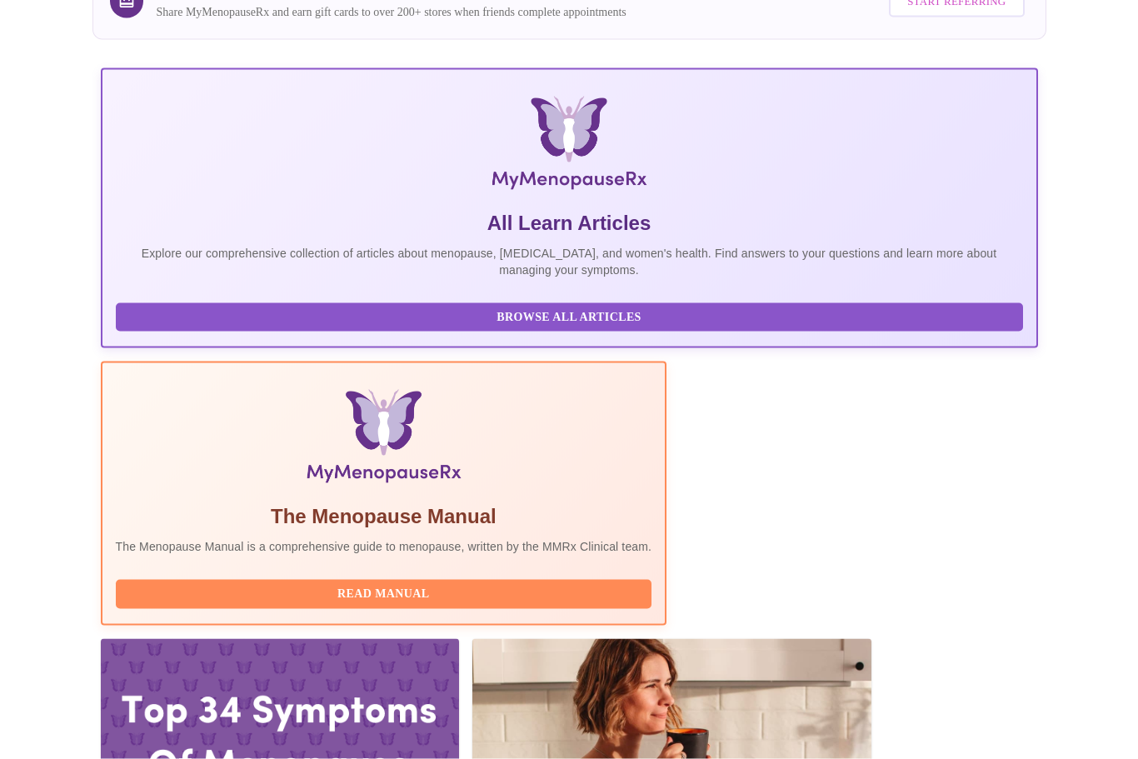
scroll to position [216, 0]
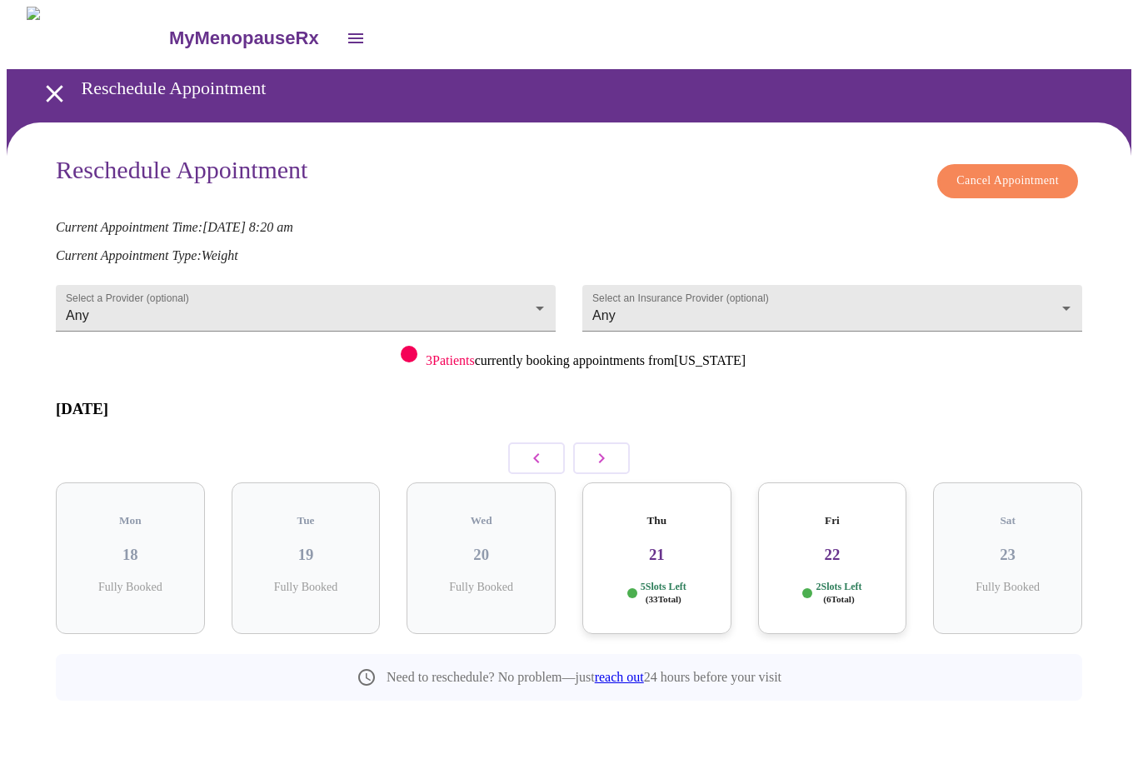
click at [862, 546] on h3 "22" at bounding box center [833, 555] width 122 height 18
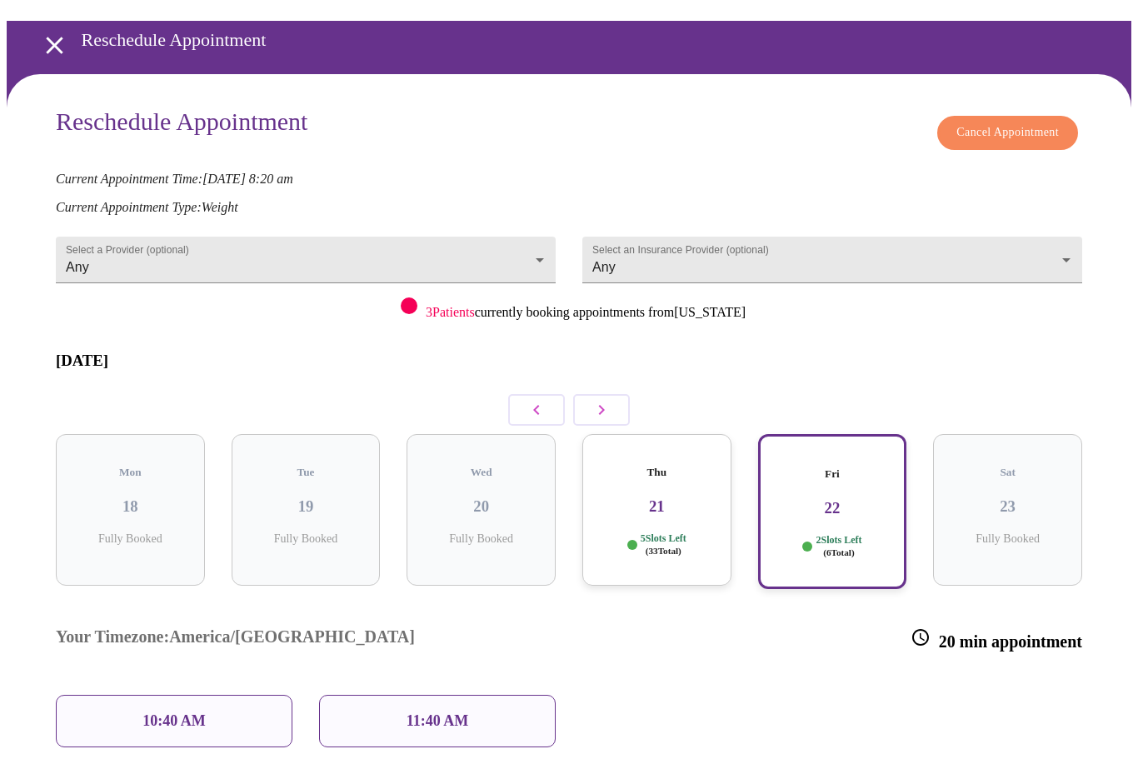
click at [610, 401] on icon "button" at bounding box center [602, 411] width 20 height 20
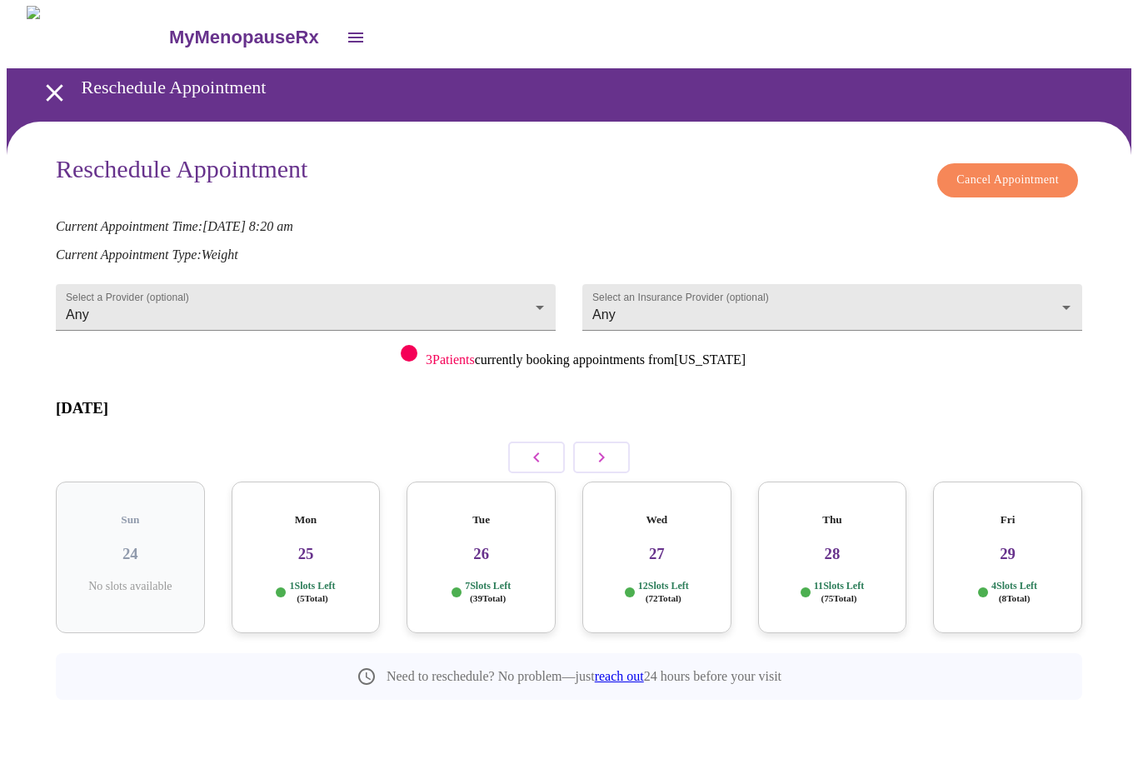
click at [1031, 581] on p "4 Slots Left ( 8 Total)" at bounding box center [1014, 593] width 46 height 24
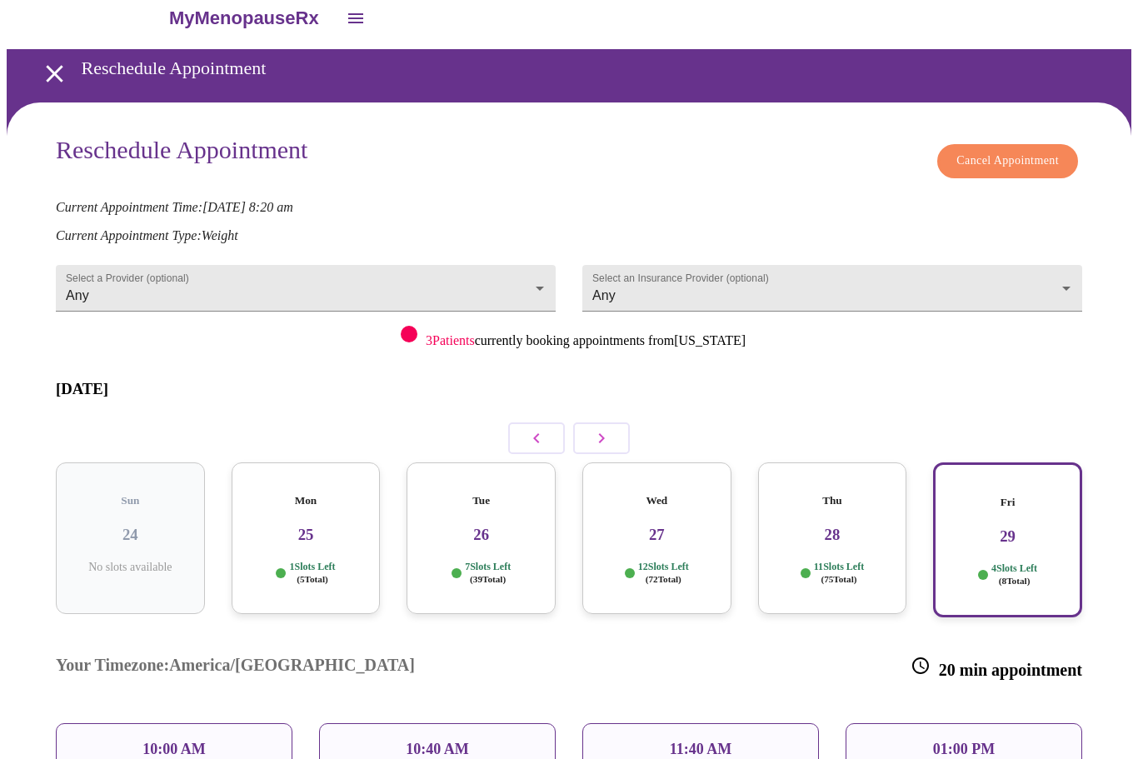
scroll to position [51, 0]
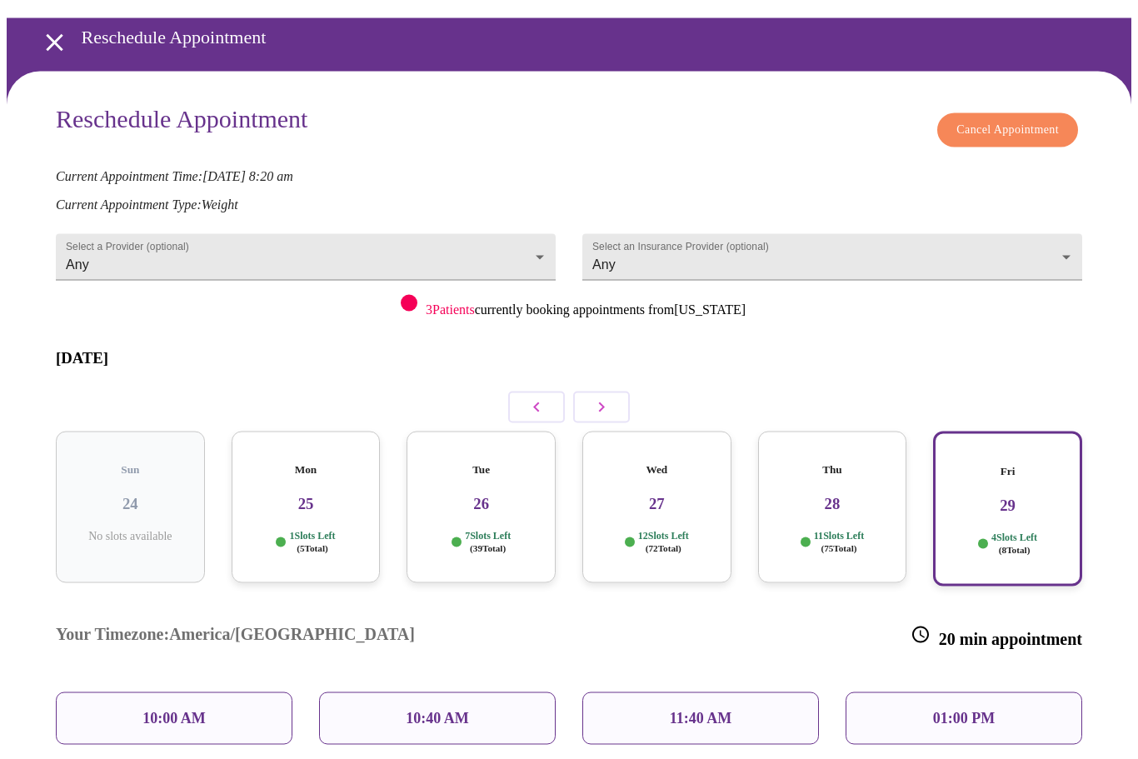
click at [225, 692] on div "10:00 AM" at bounding box center [174, 718] width 237 height 52
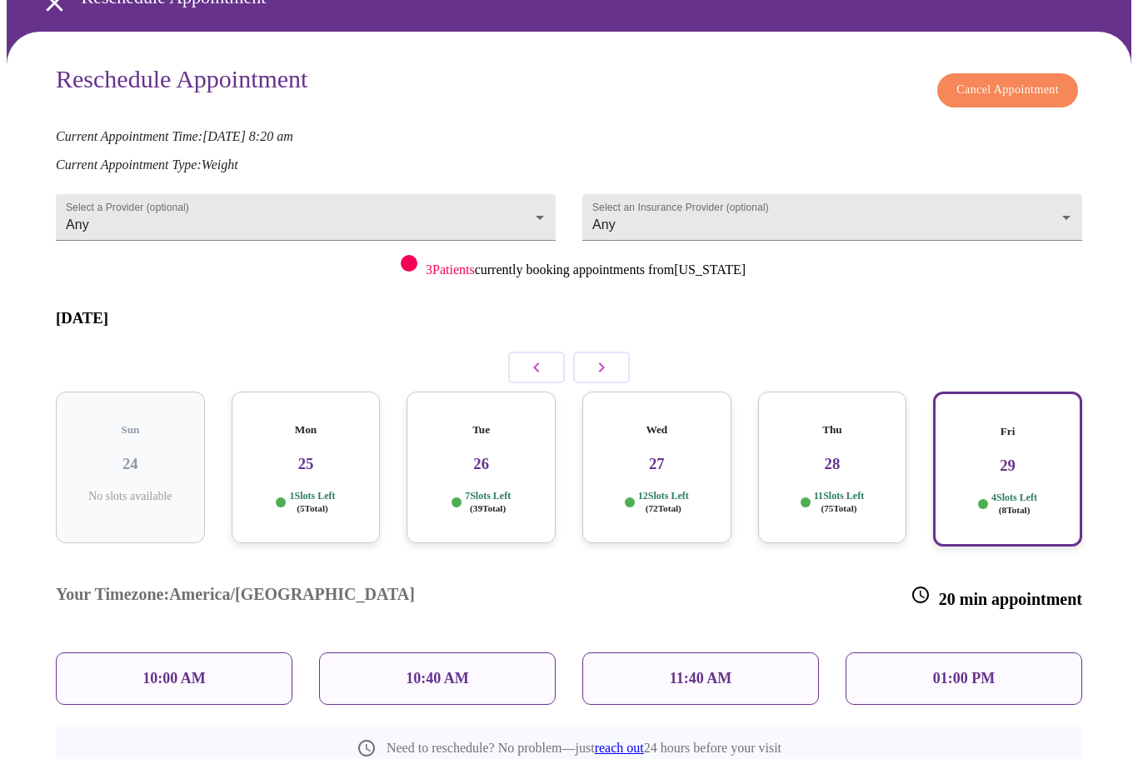
scroll to position [117, 0]
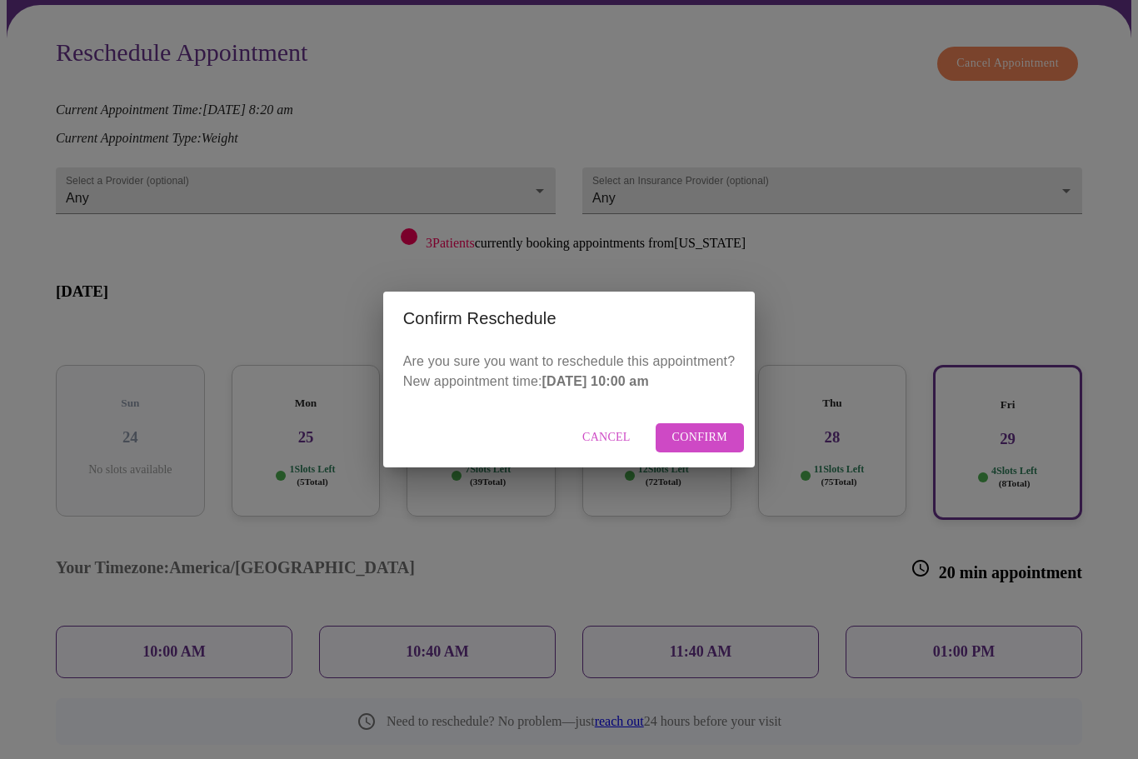
click at [712, 448] on span "Confirm" at bounding box center [700, 437] width 56 height 21
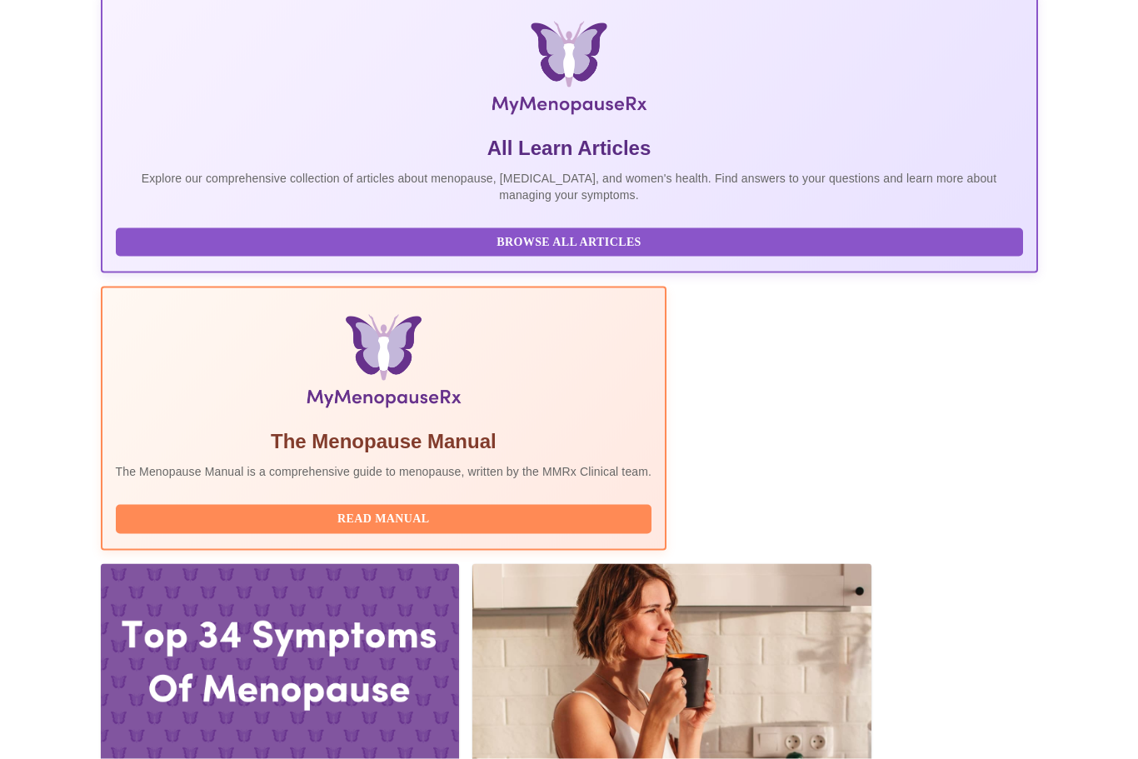
scroll to position [288, 0]
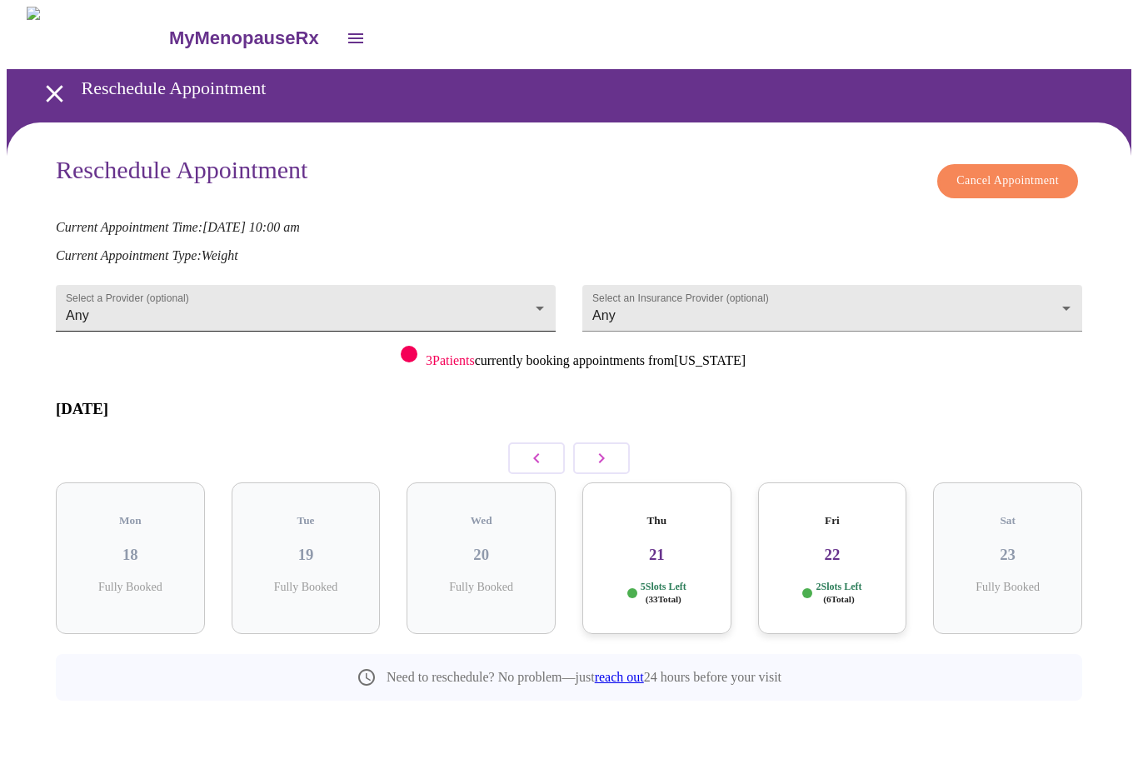
click at [491, 312] on body "MyMenopauseRx Reschedule Appointment Reschedule Appointment Cancel Appointment …" at bounding box center [569, 391] width 1125 height 769
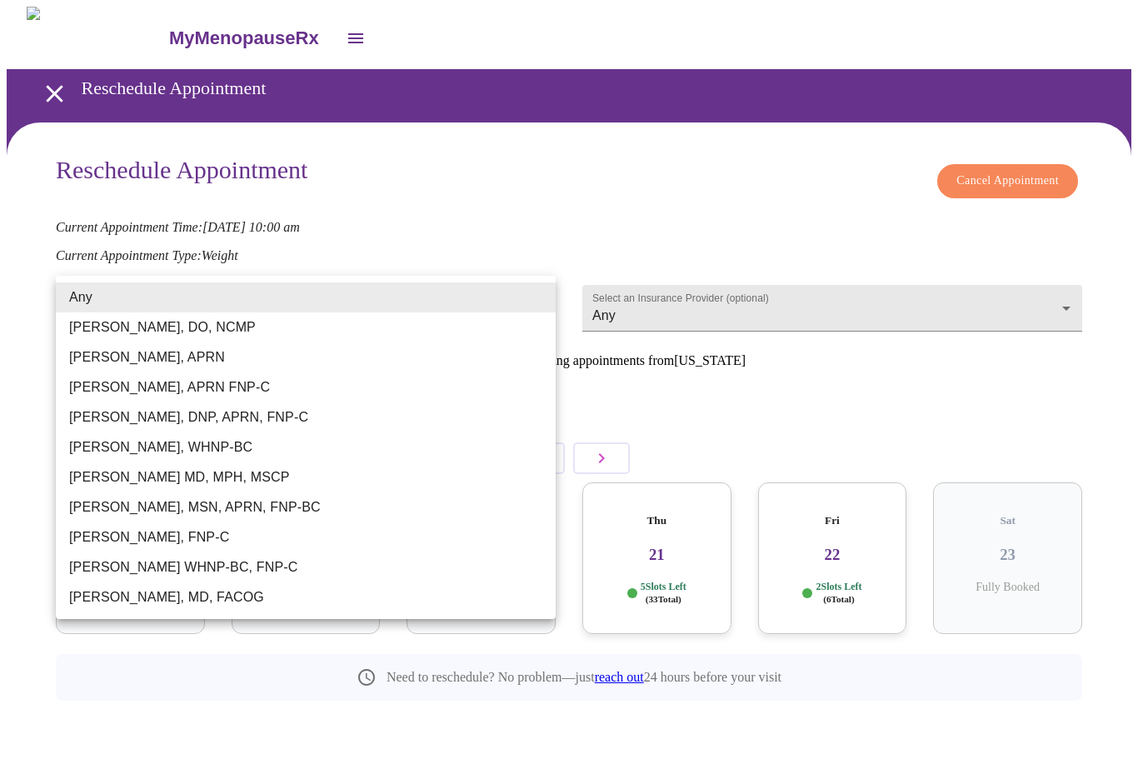
click at [237, 542] on li "[PERSON_NAME], FNP-C" at bounding box center [306, 537] width 500 height 30
type input "[PERSON_NAME], FNP-C"
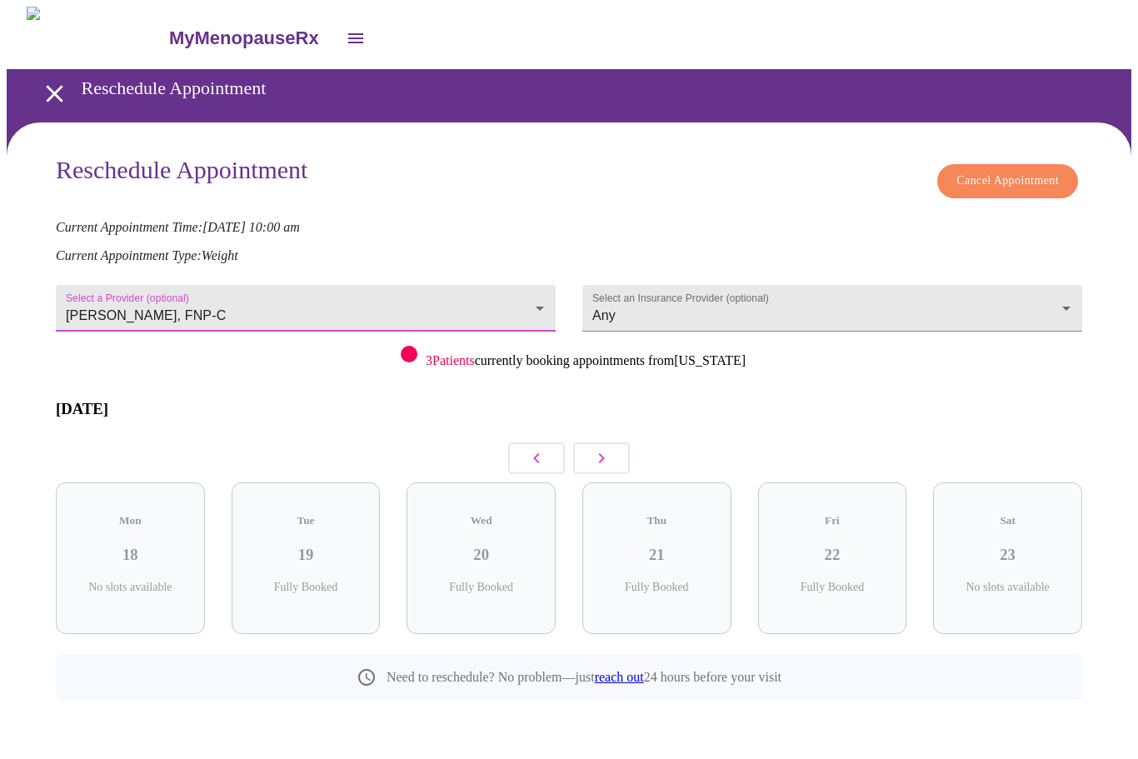
click at [602, 448] on icon "button" at bounding box center [602, 458] width 20 height 20
click at [872, 542] on div "Thu 28 4 Slots Left ( 10 Total)" at bounding box center [832, 558] width 149 height 152
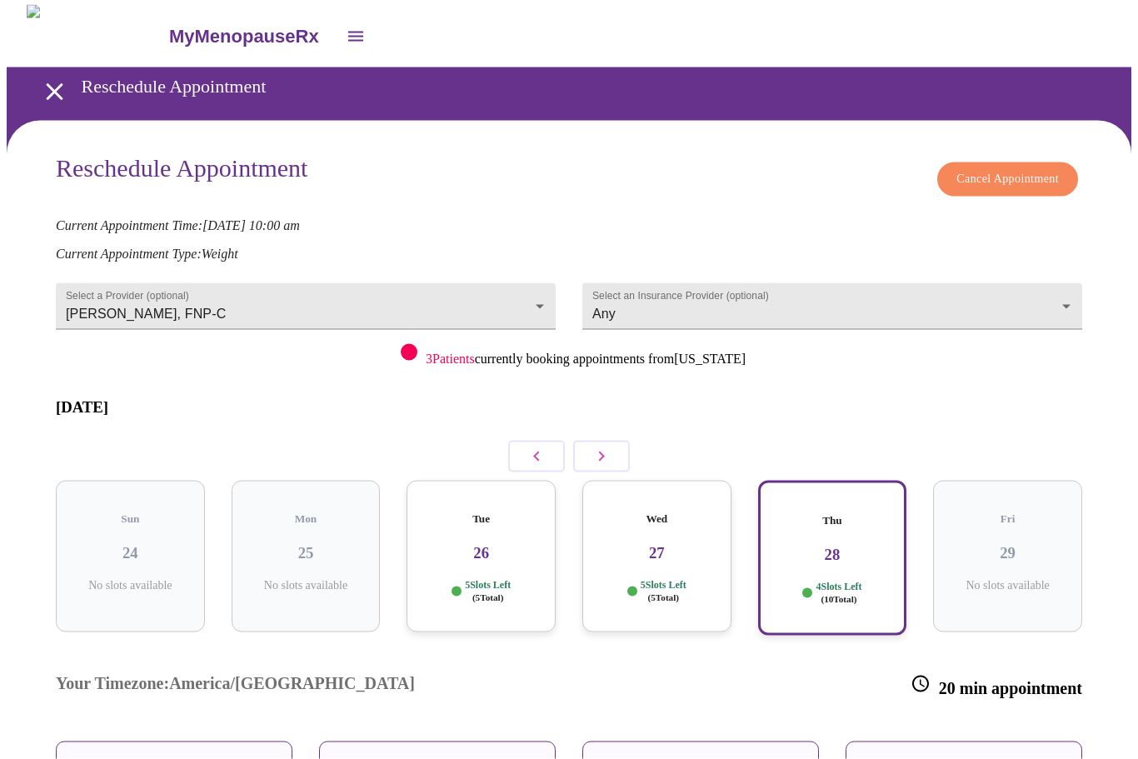
scroll to position [2, 0]
click at [682, 532] on div "Wed 27 5 Slots Left ( 5 Total)" at bounding box center [656, 556] width 149 height 152
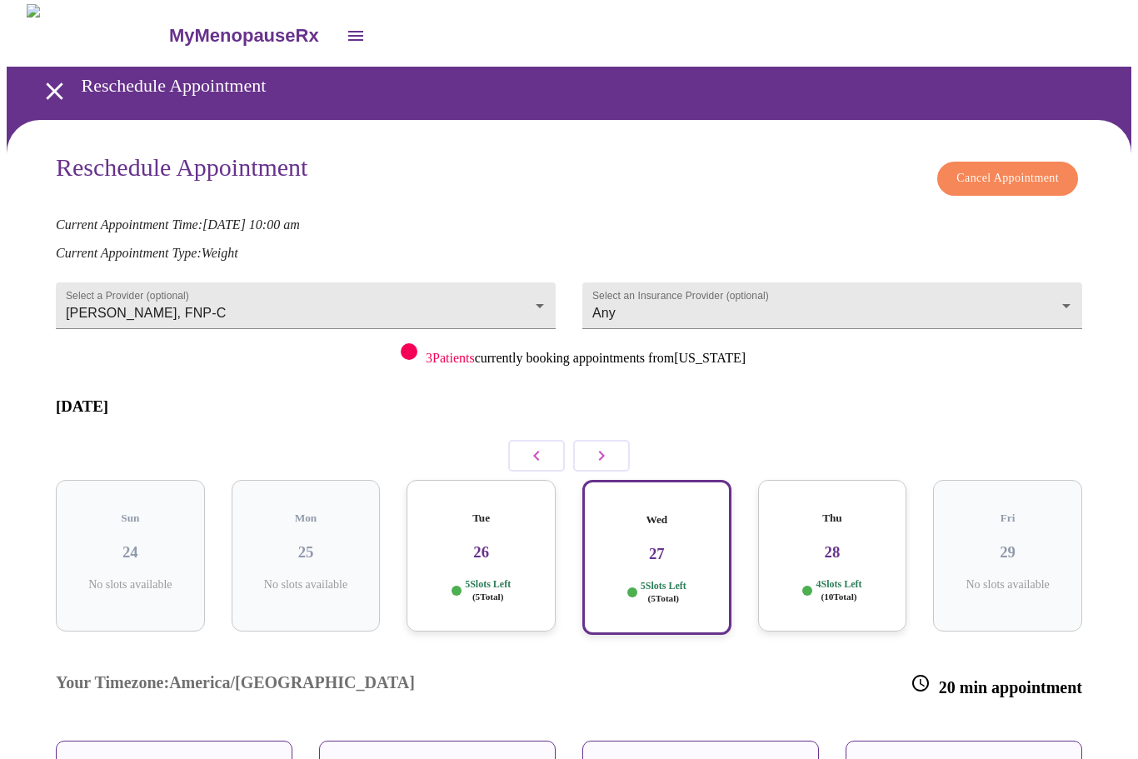
click at [961, 758] on p "09:40 AM" at bounding box center [963, 766] width 63 height 17
click at [969, 758] on p "09:40 AM" at bounding box center [963, 766] width 63 height 17
click at [965, 758] on p "09:40 AM" at bounding box center [963, 766] width 63 height 17
click at [968, 758] on p "09:40 AM" at bounding box center [963, 766] width 63 height 17
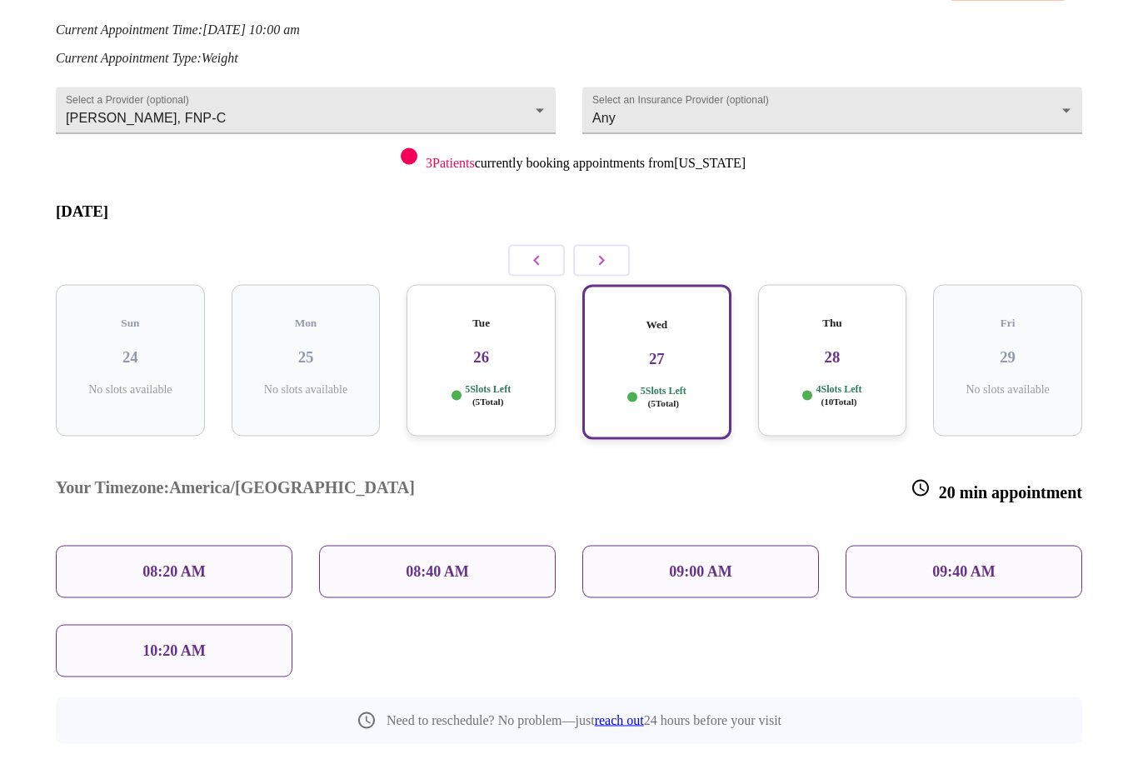
scroll to position [202, 0]
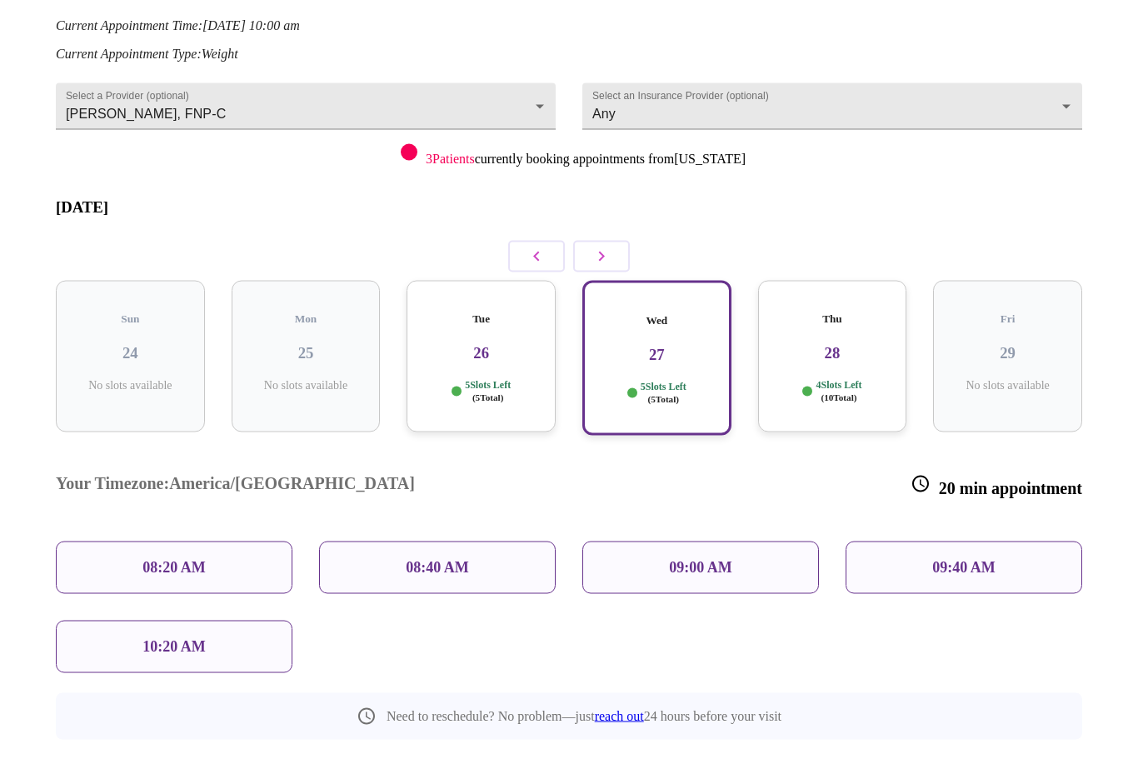
click at [934, 559] on p "09:40 AM" at bounding box center [963, 567] width 63 height 17
click at [984, 559] on p "09:40 AM" at bounding box center [963, 567] width 63 height 17
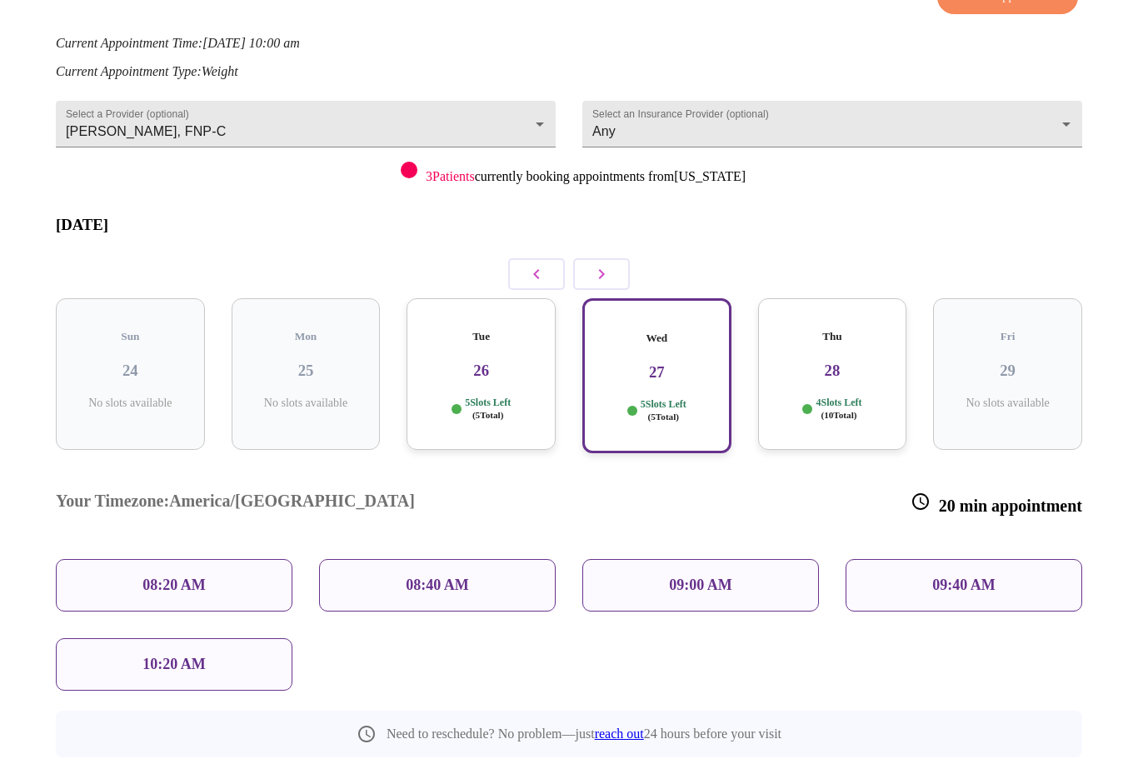
scroll to position [173, 0]
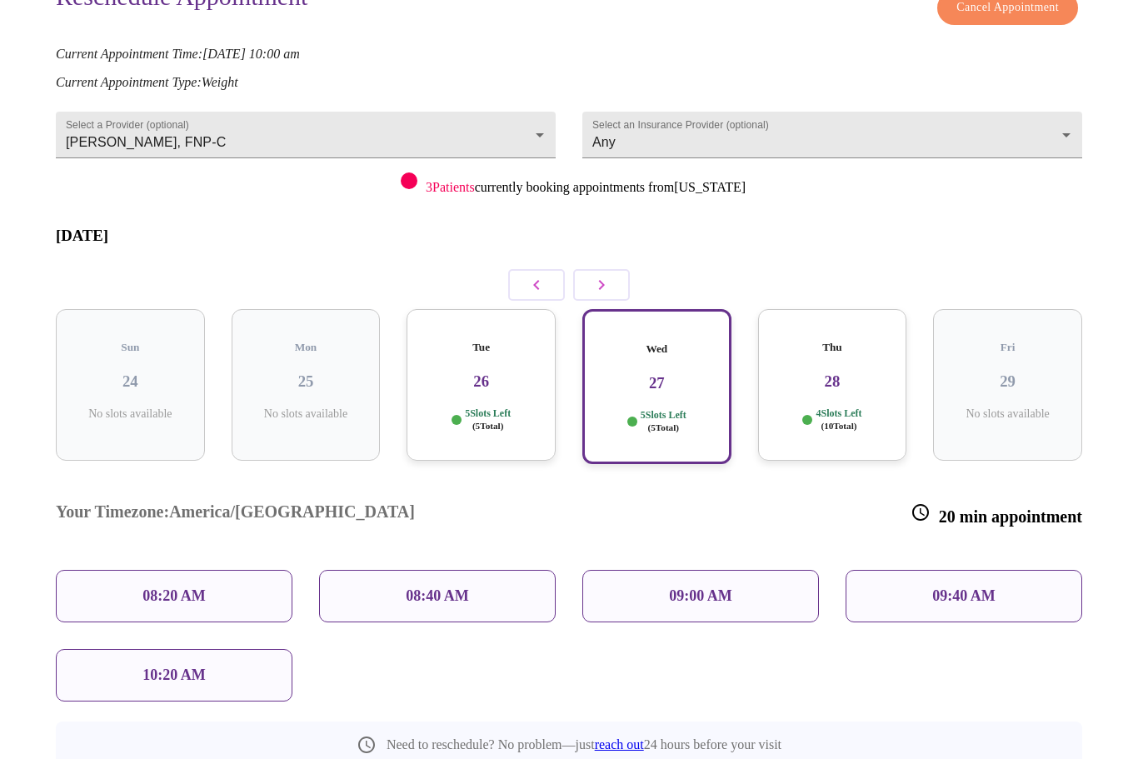
click at [987, 587] on p "09:40 AM" at bounding box center [963, 595] width 63 height 17
click at [946, 587] on p "09:40 AM" at bounding box center [963, 595] width 63 height 17
click at [827, 372] on h3 "28" at bounding box center [833, 381] width 122 height 18
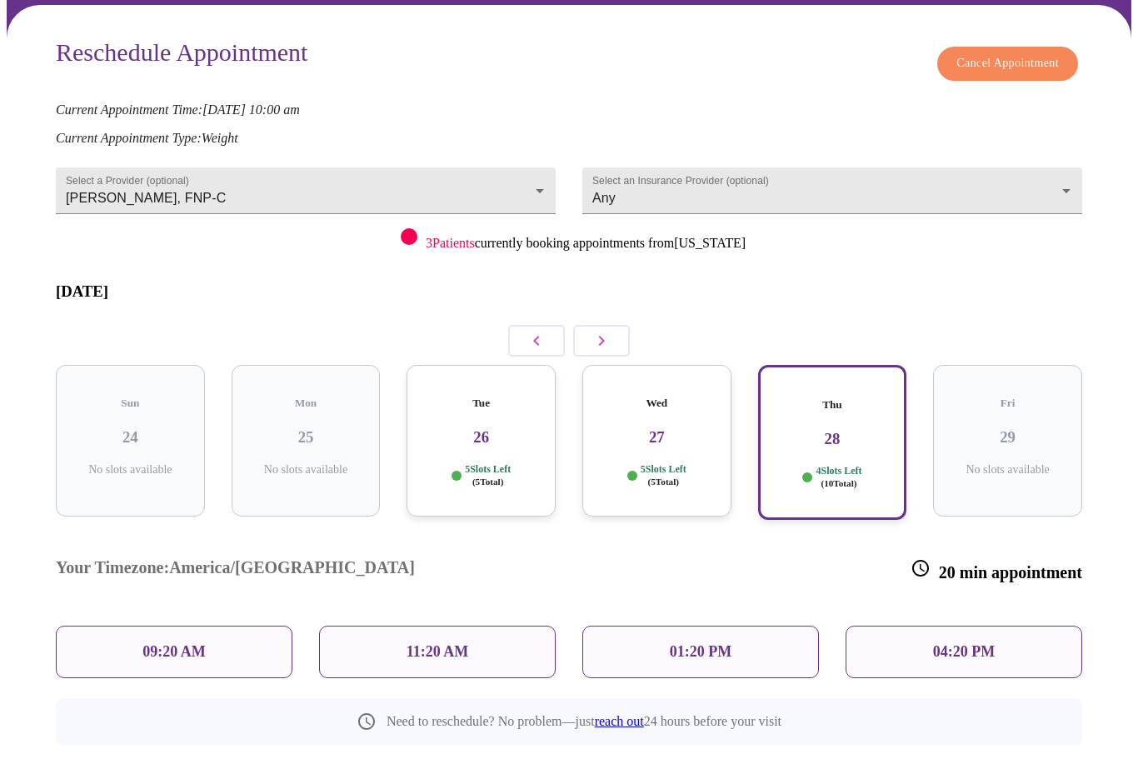
click at [665, 428] on h3 "27" at bounding box center [657, 437] width 122 height 18
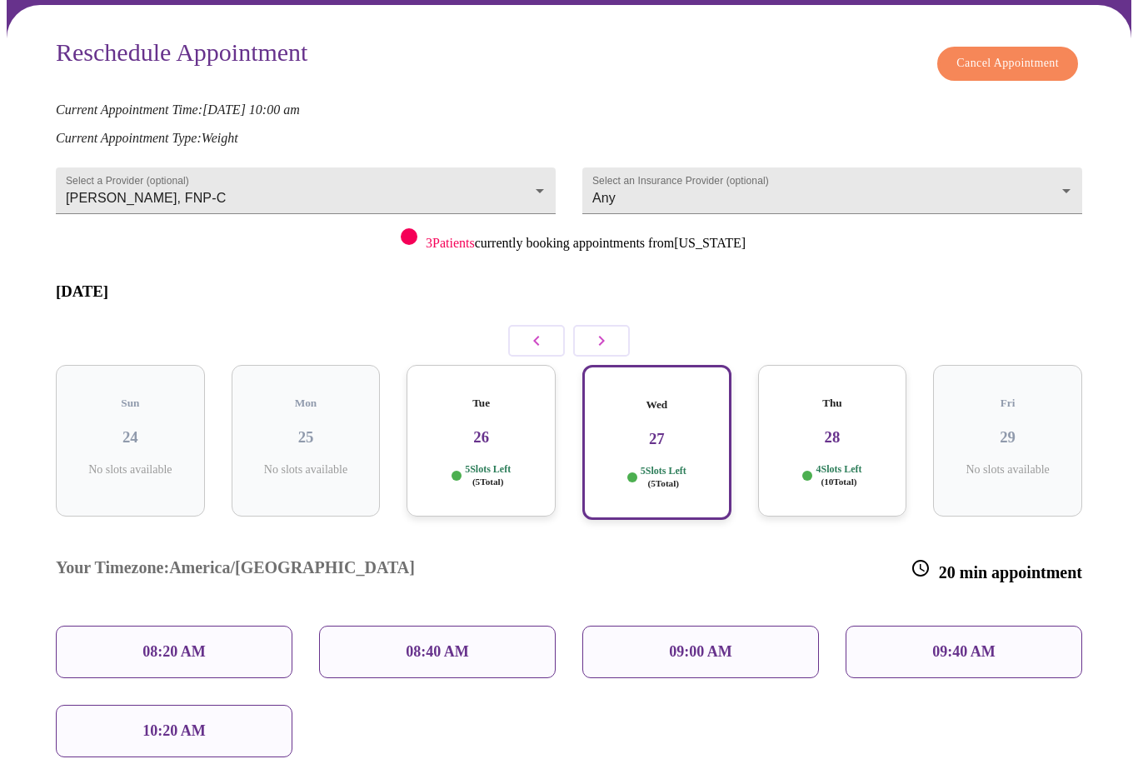
click at [984, 643] on p "09:40 AM" at bounding box center [963, 651] width 63 height 17
click at [937, 643] on p "09:40 AM" at bounding box center [963, 651] width 63 height 17
click at [939, 643] on p "09:40 AM" at bounding box center [963, 651] width 63 height 17
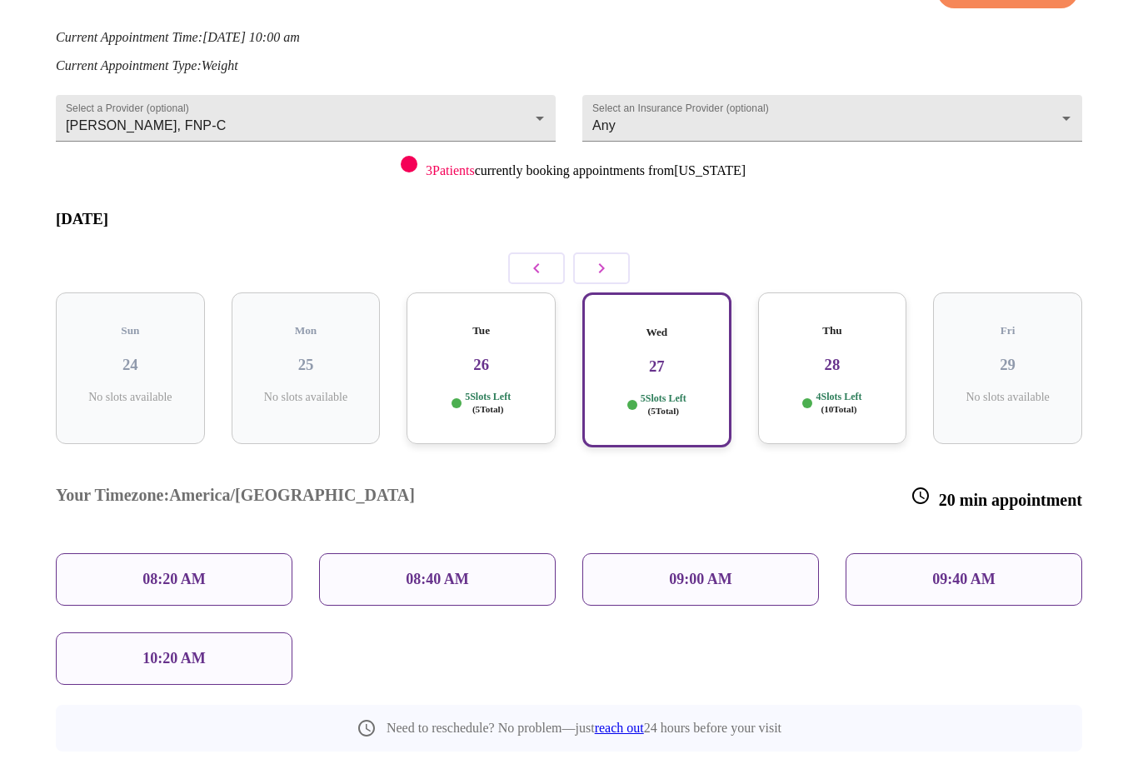
scroll to position [191, 0]
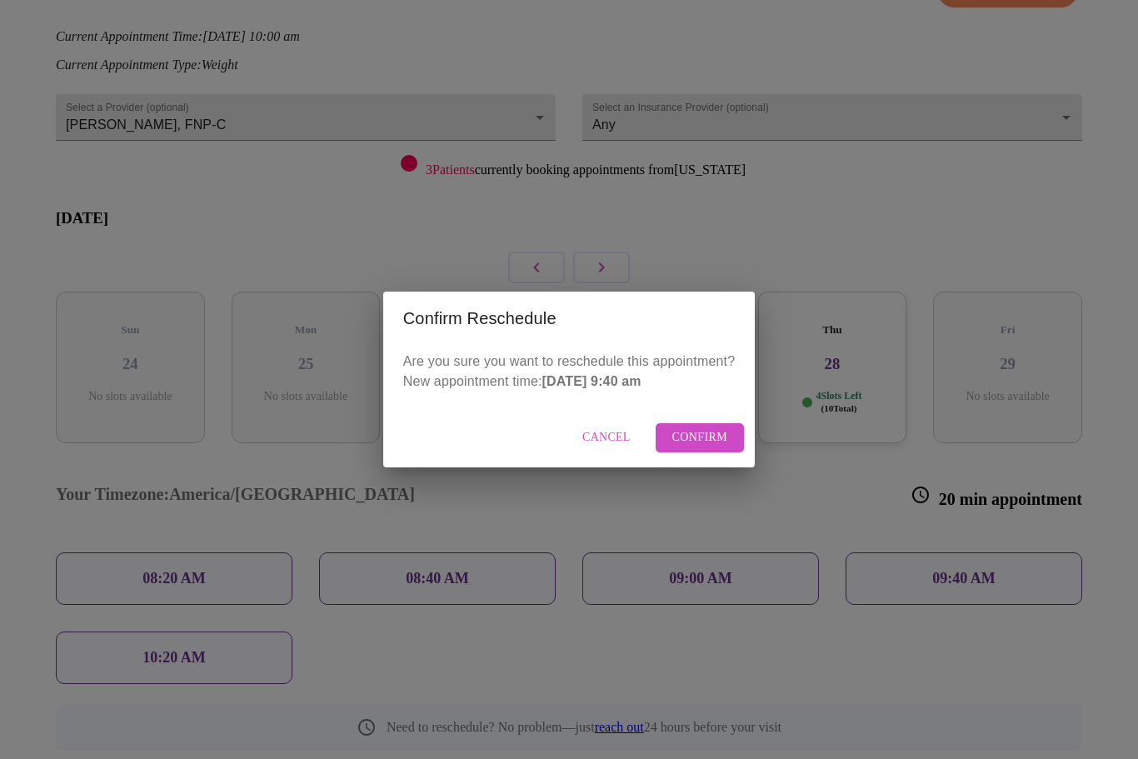
click at [723, 448] on span "Confirm" at bounding box center [700, 437] width 56 height 21
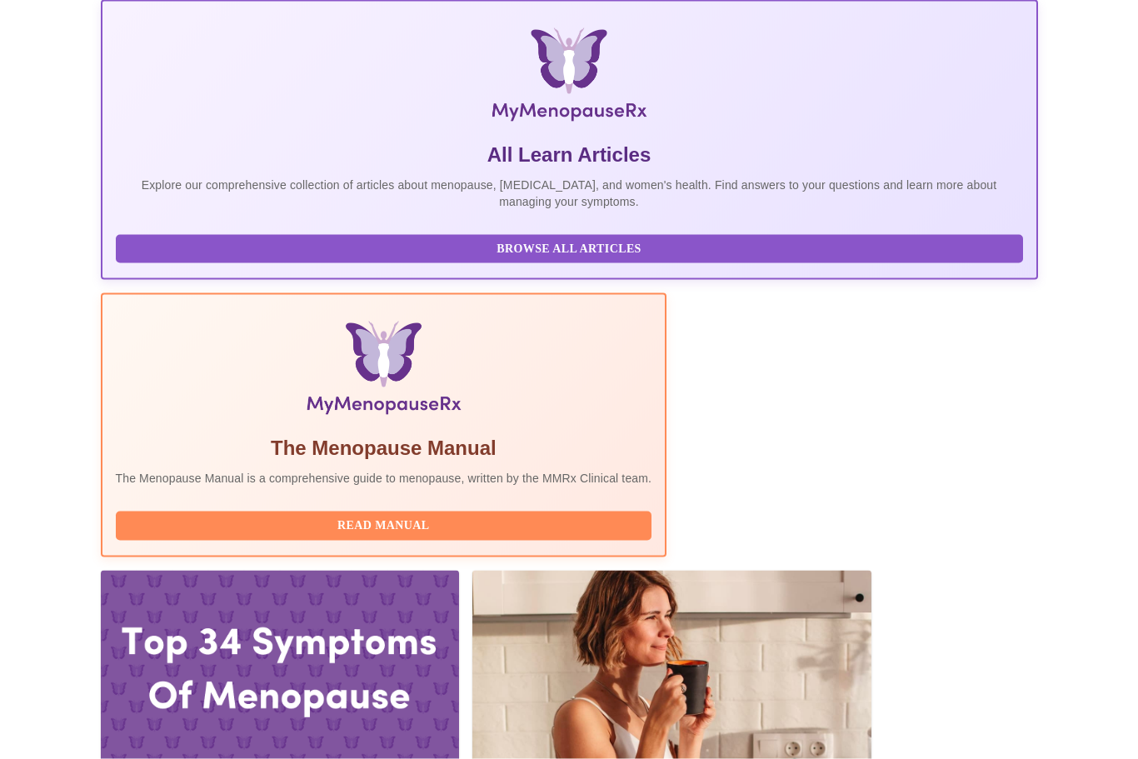
scroll to position [282, 0]
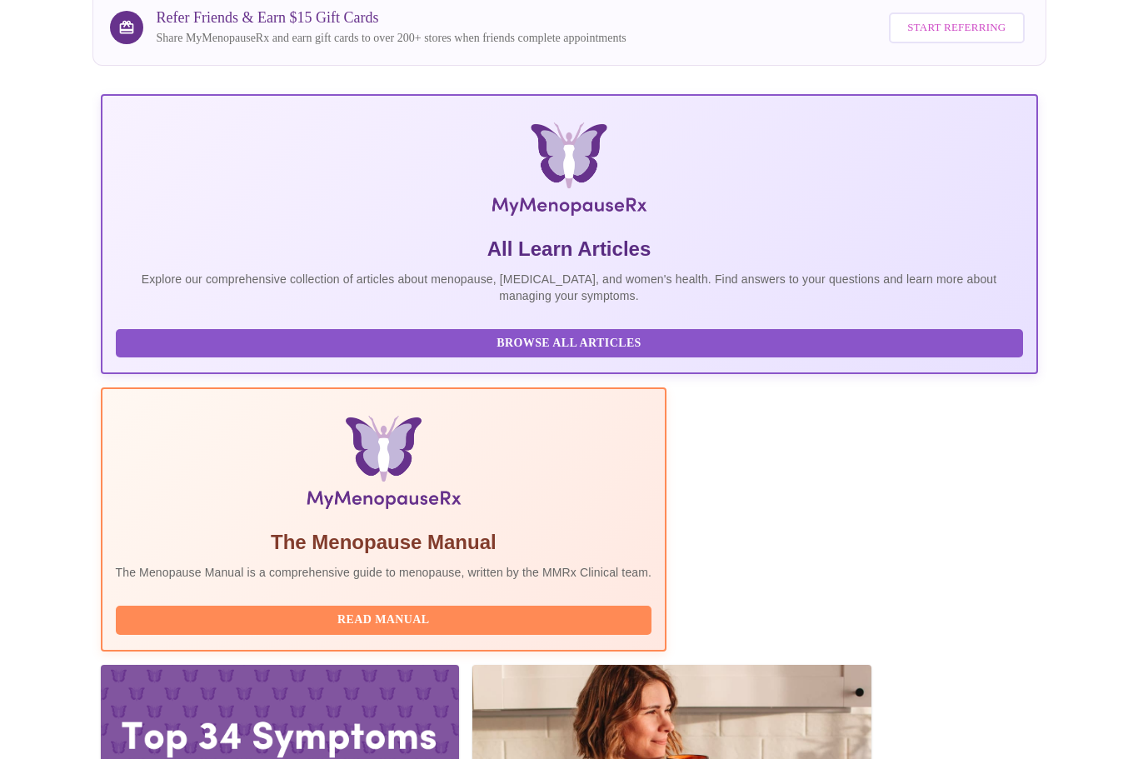
scroll to position [0, 0]
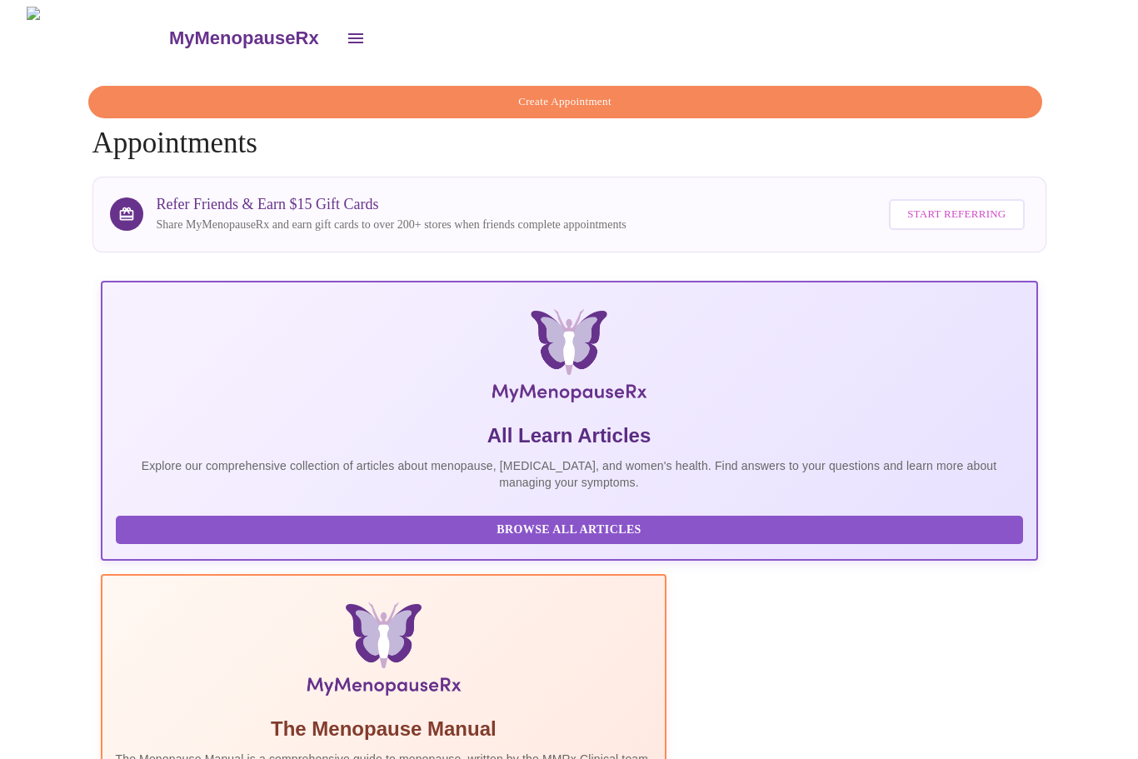
click at [346, 41] on icon "open drawer" at bounding box center [356, 38] width 20 height 20
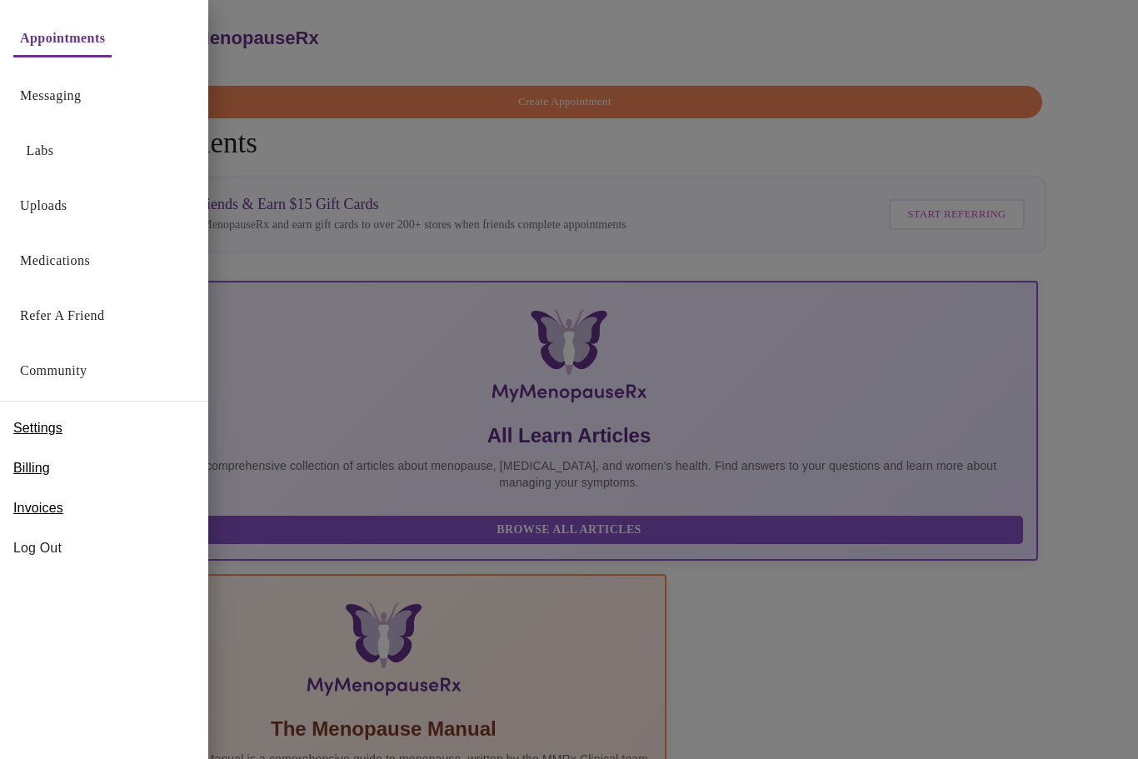
click at [57, 531] on div "Log Out" at bounding box center [104, 548] width 208 height 40
click at [62, 544] on span "Log Out" at bounding box center [104, 548] width 182 height 20
